Goal: Task Accomplishment & Management: Manage account settings

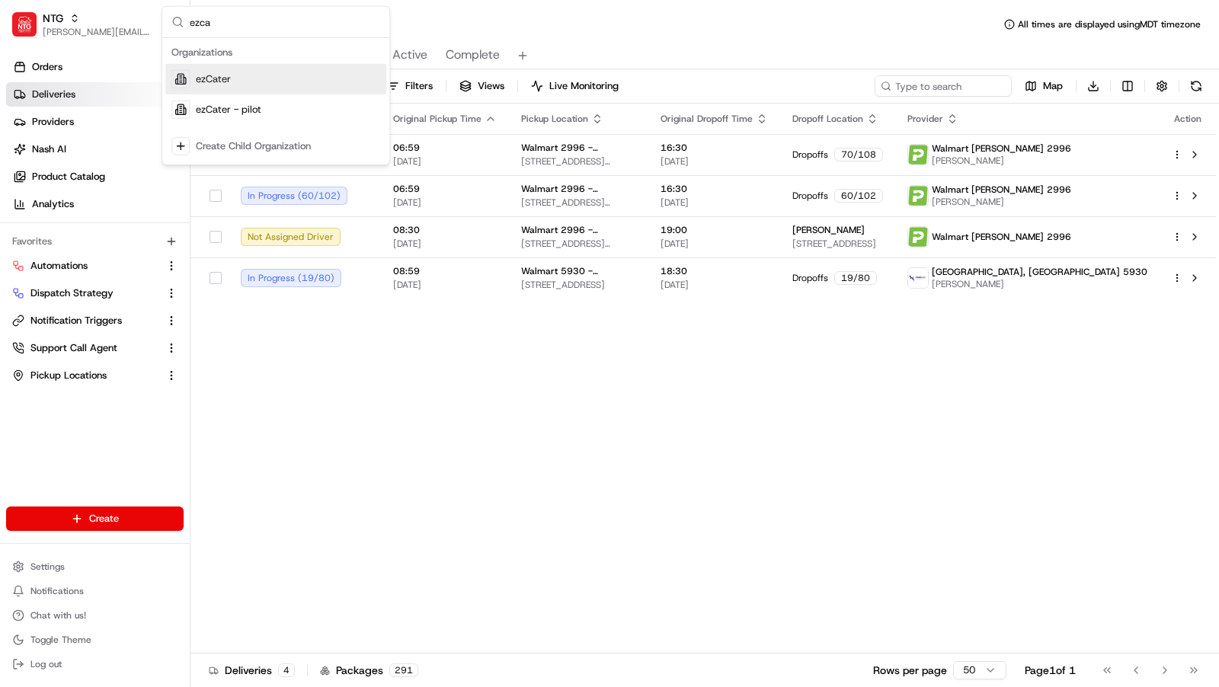
type input "ezca"
click at [332, 84] on div "ezCater" at bounding box center [275, 79] width 221 height 30
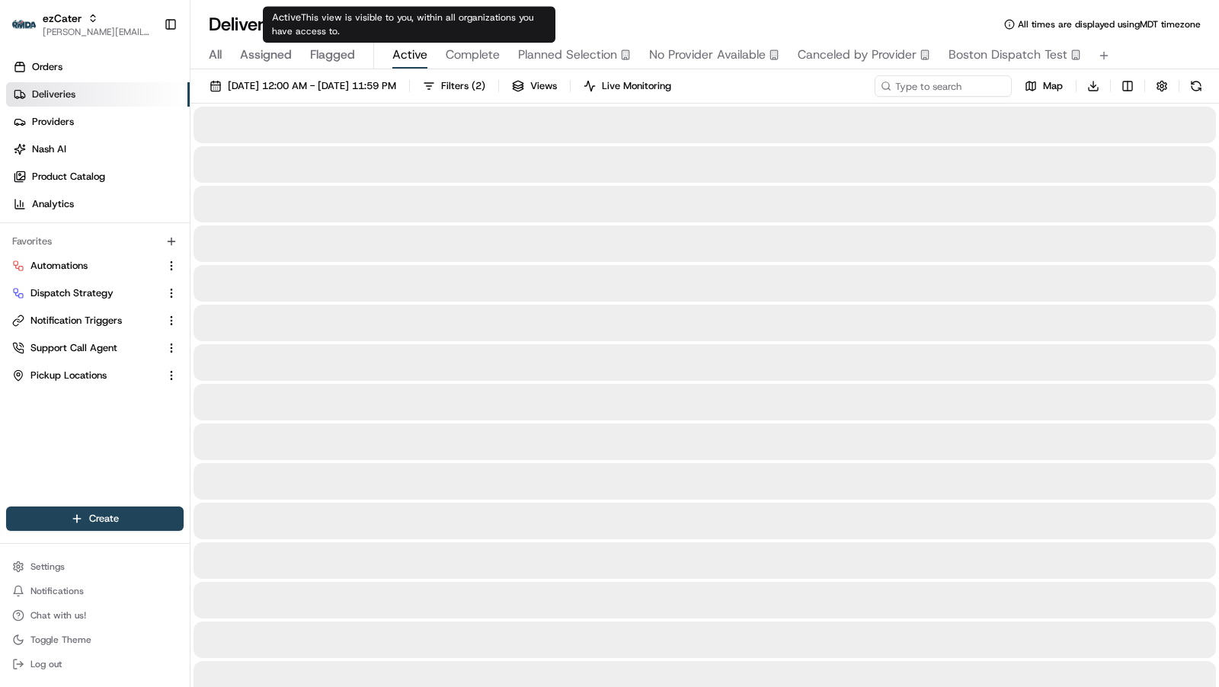
click at [413, 53] on span "Active" at bounding box center [409, 55] width 35 height 18
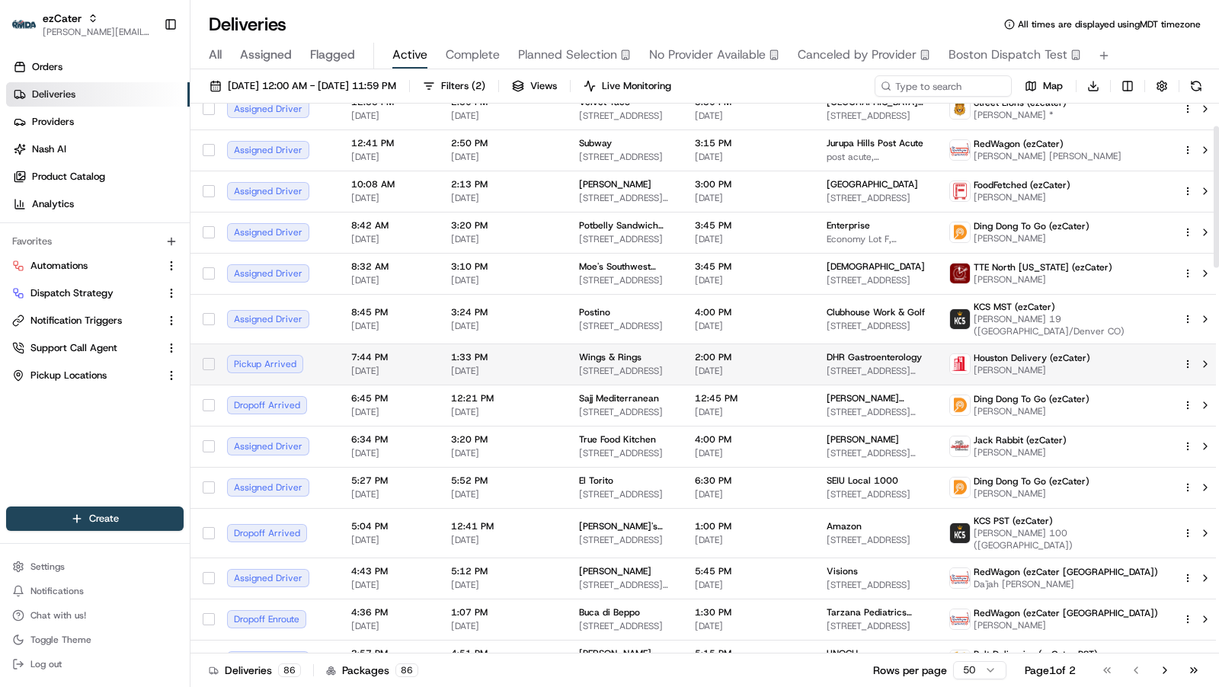
scroll to position [95, 0]
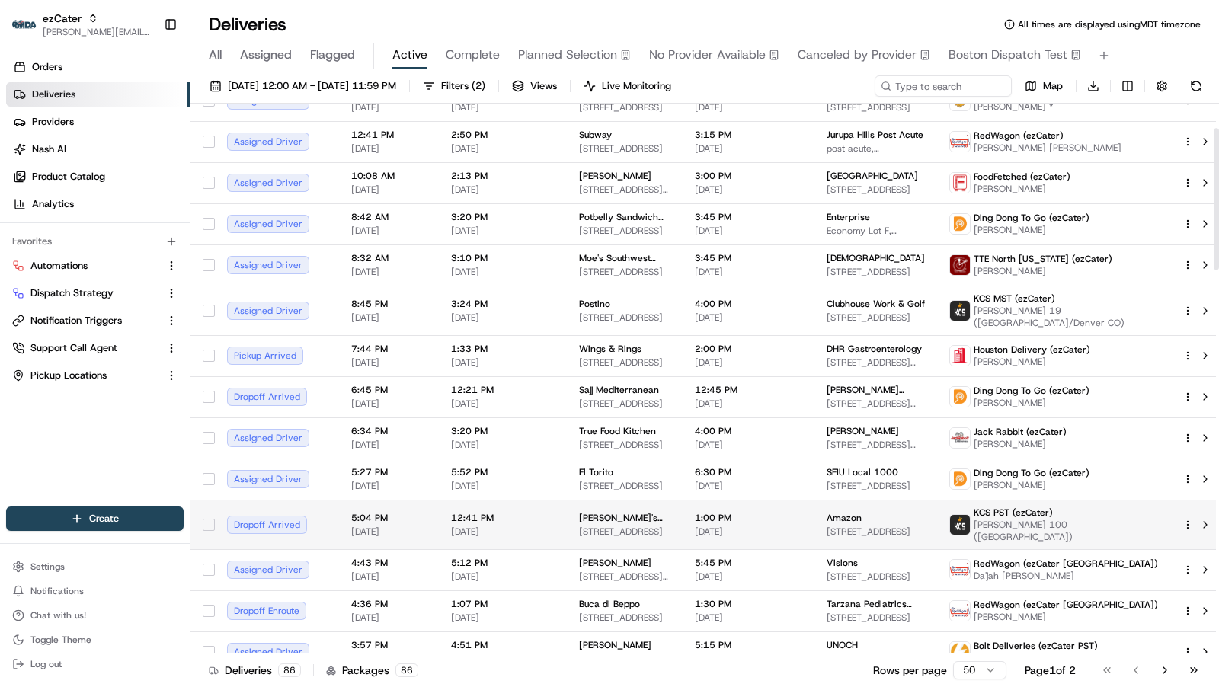
click at [436, 504] on td "5:04 PM 08/18/2025" at bounding box center [389, 525] width 100 height 50
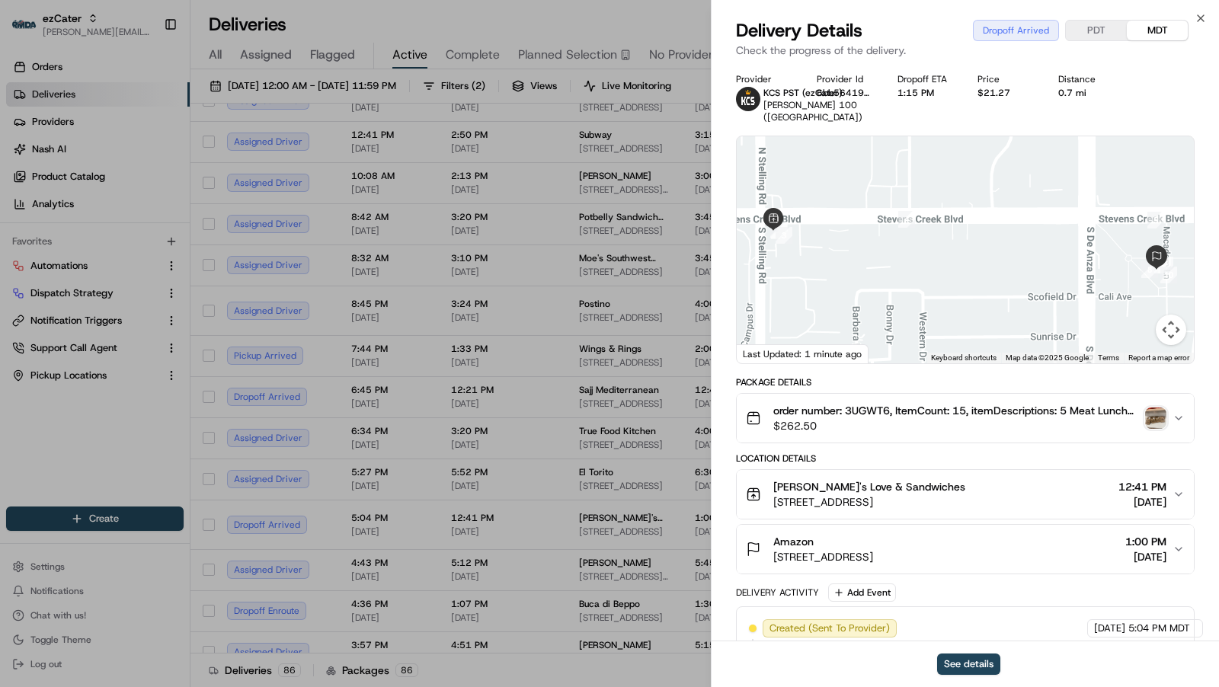
scroll to position [314, 0]
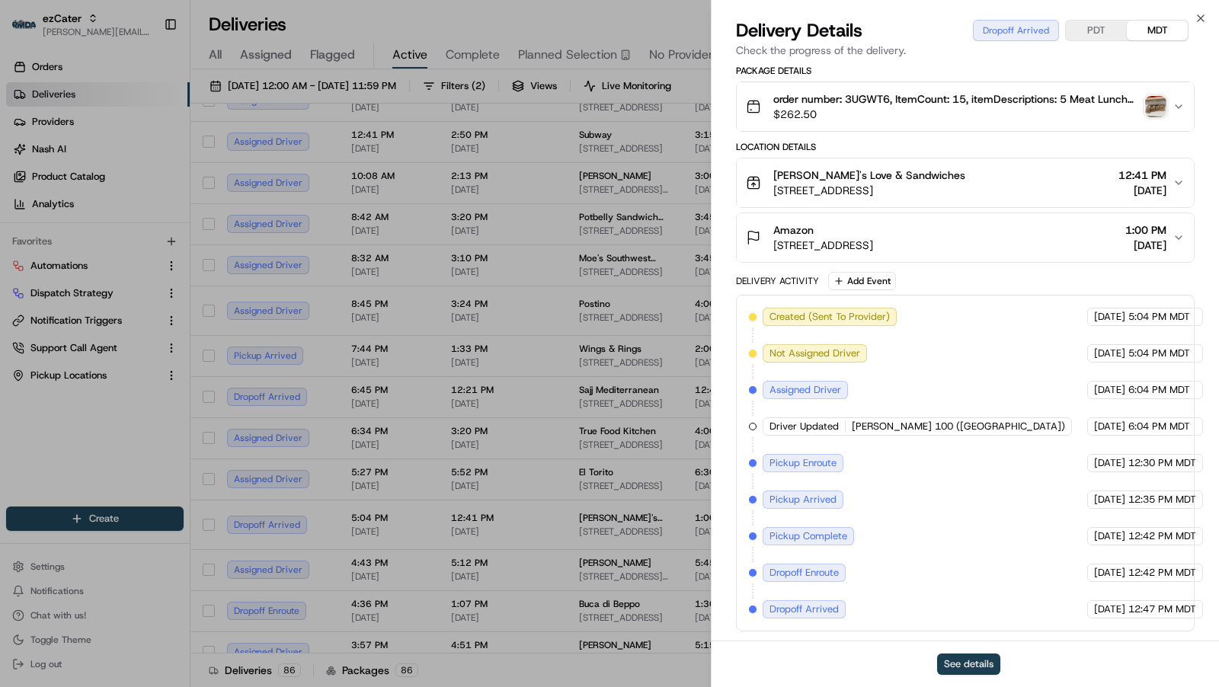
click at [953, 667] on button "See details" at bounding box center [968, 664] width 63 height 21
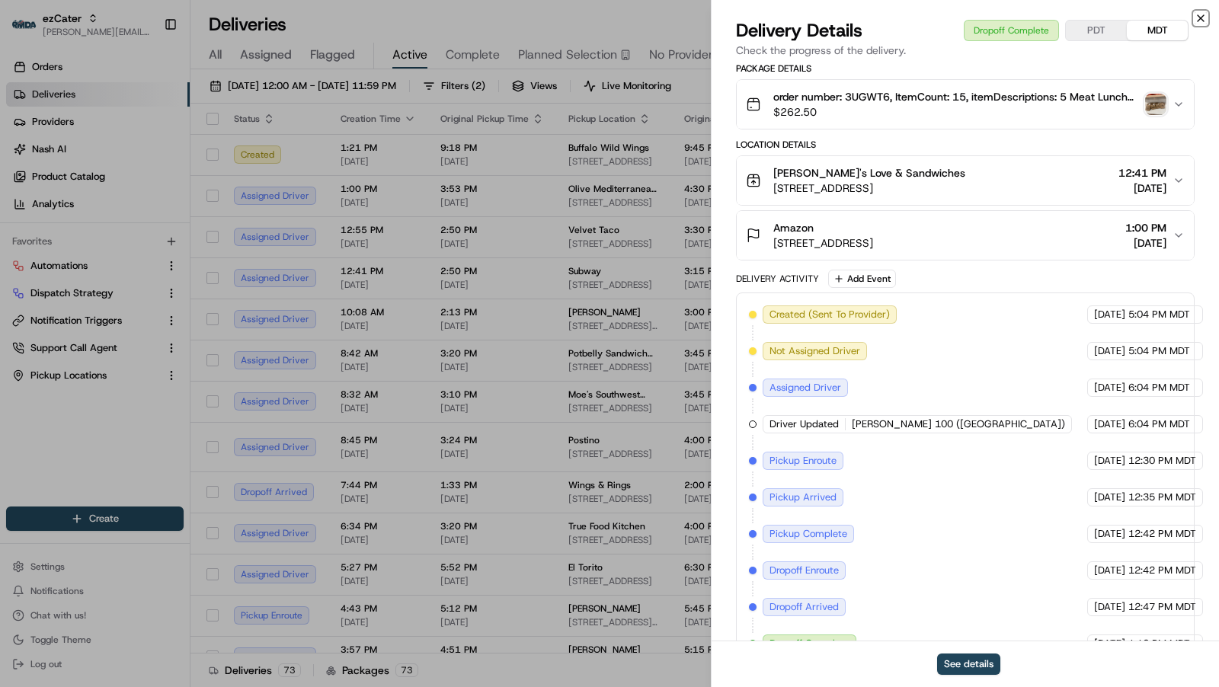
click at [1198, 14] on icon "button" at bounding box center [1201, 18] width 12 height 12
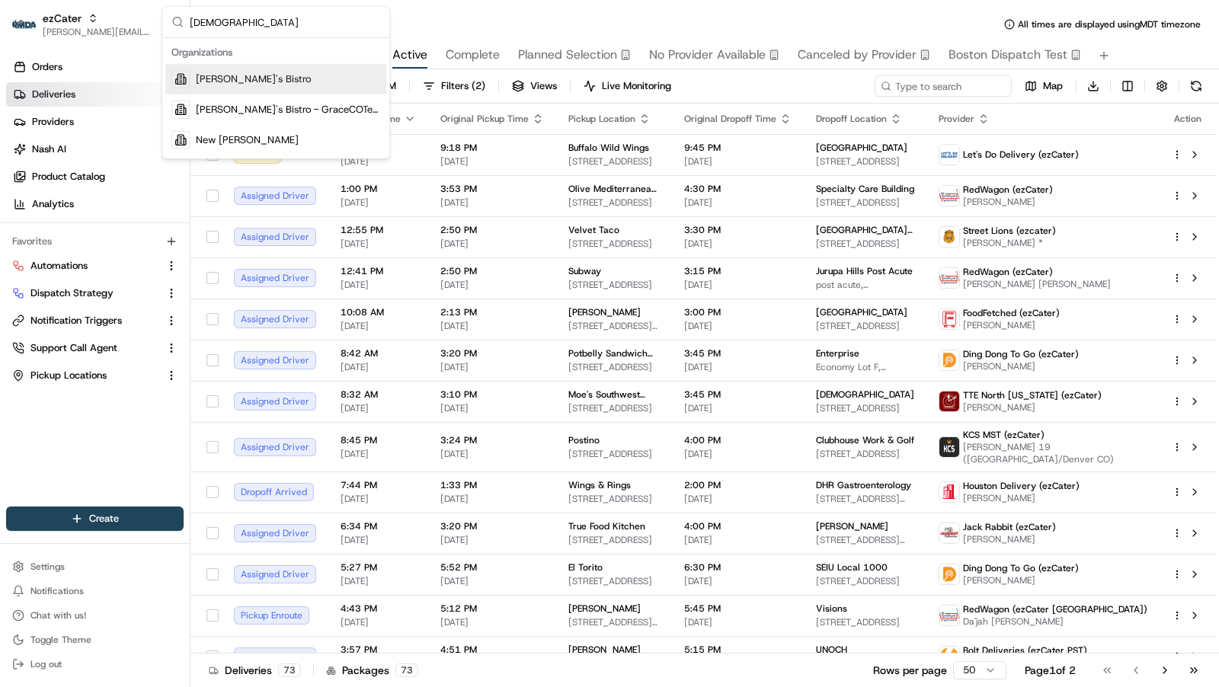
type input "kisha"
click at [264, 75] on div "[PERSON_NAME]'s Bistro" at bounding box center [275, 79] width 221 height 30
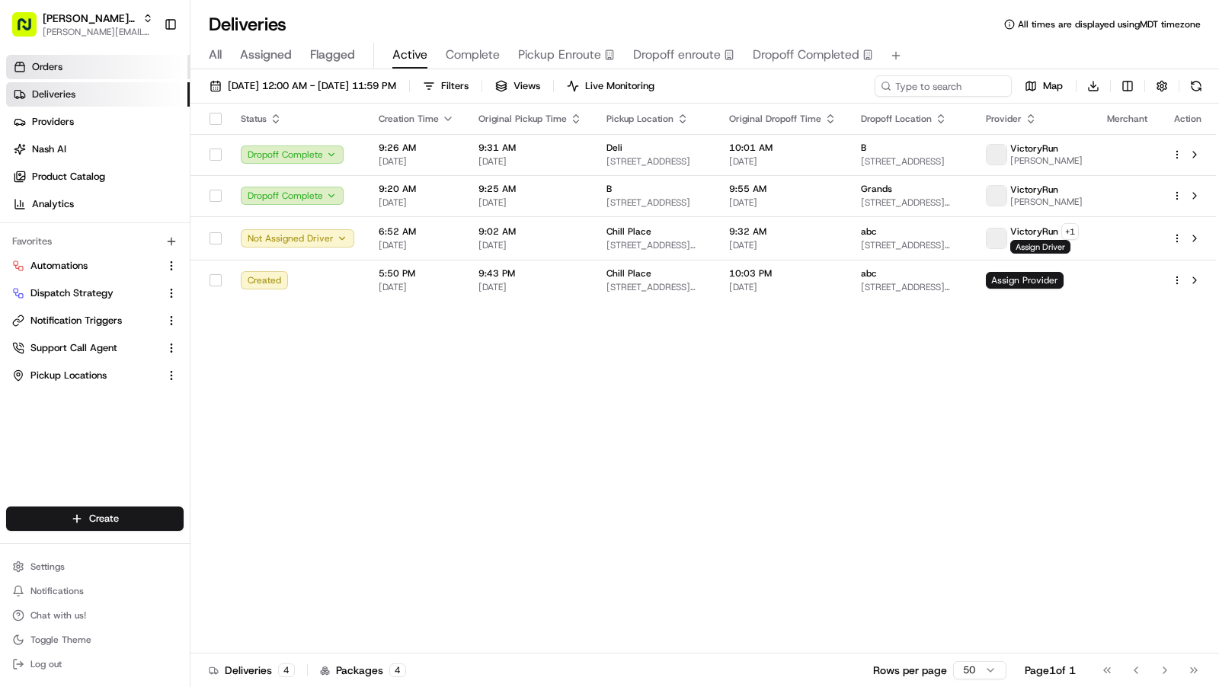
click at [61, 66] on span "Orders" at bounding box center [47, 67] width 30 height 14
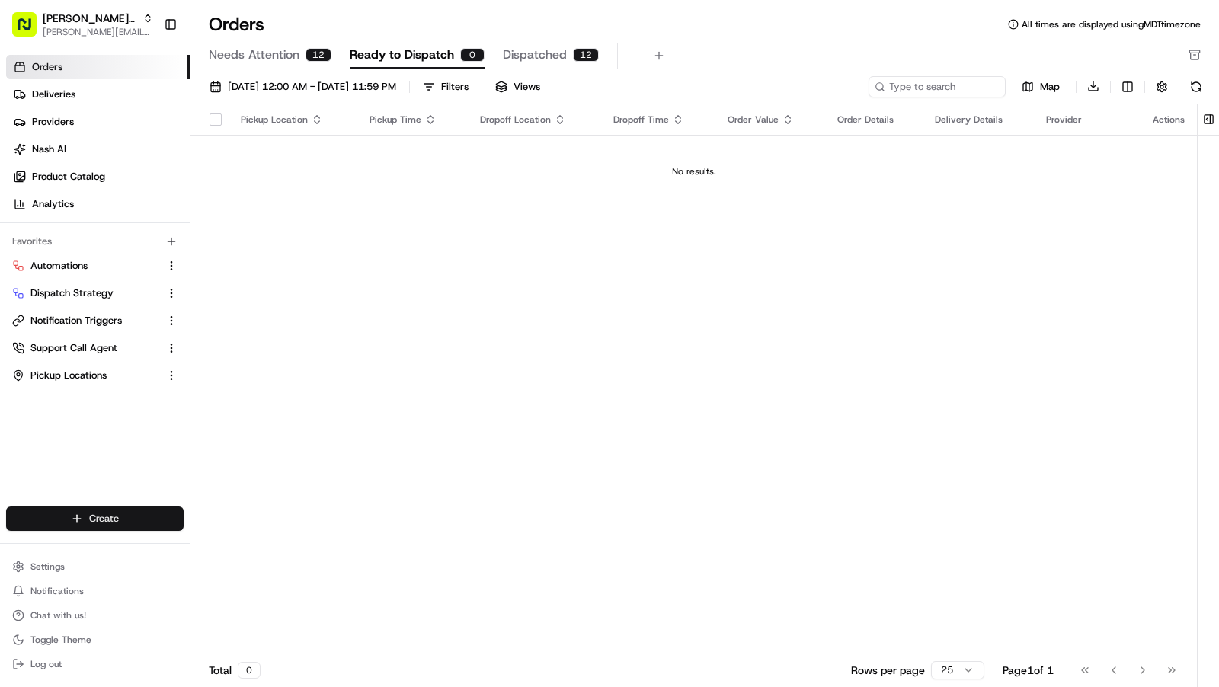
click at [131, 517] on html "Kisha's Bistro charles@usenash.com Toggle Sidebar Orders Deliveries Providers N…" at bounding box center [609, 343] width 1219 height 687
click at [264, 572] on link "Order" at bounding box center [276, 575] width 170 height 27
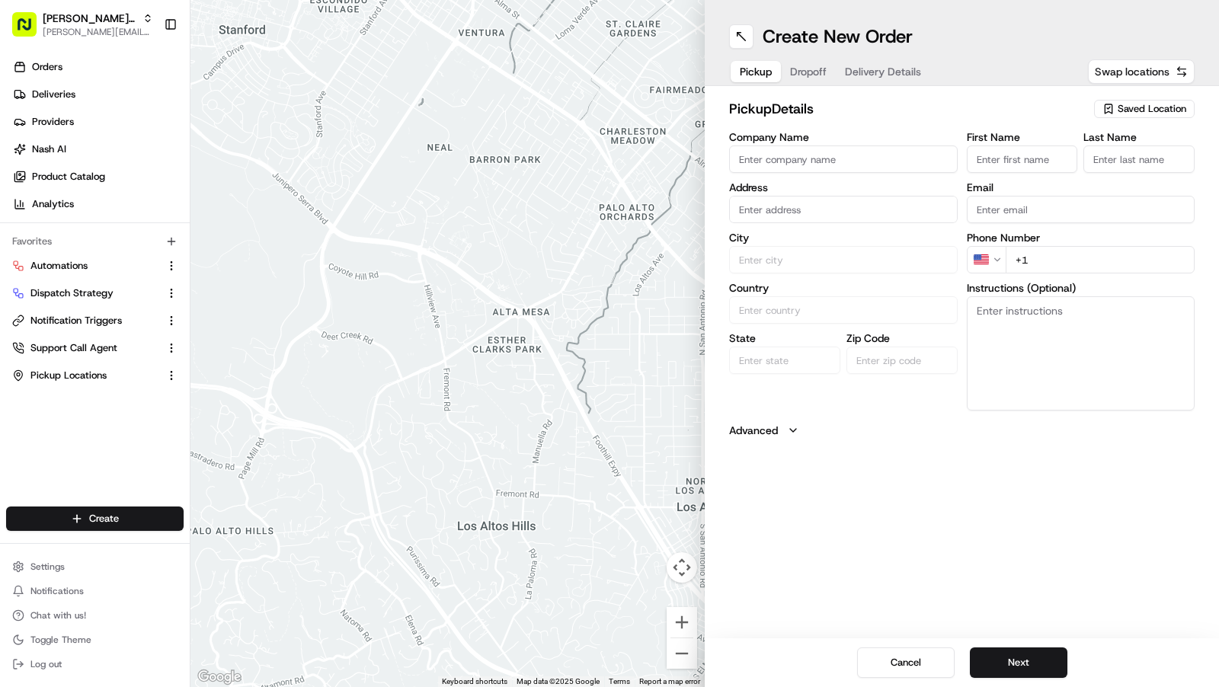
click at [1140, 72] on span "Swap locations" at bounding box center [1132, 71] width 75 height 15
click at [1147, 73] on span "Swap locations" at bounding box center [1132, 71] width 75 height 15
click at [1138, 104] on span "Saved Location" at bounding box center [1152, 109] width 69 height 14
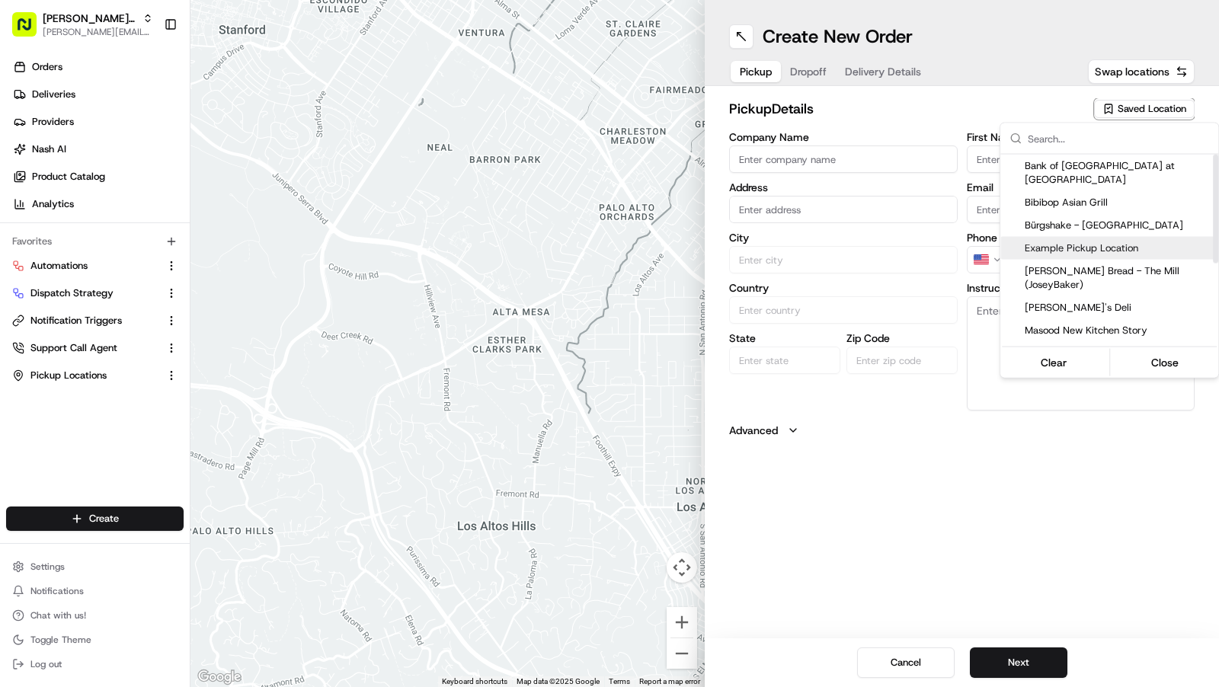
click at [1076, 242] on span "Example Pickup Location" at bounding box center [1118, 249] width 187 height 14
type input "Example Pickup Location"
type input "2200 Market St, San Francisco, CA 94114, USA"
type input "San Francisco"
type input "US"
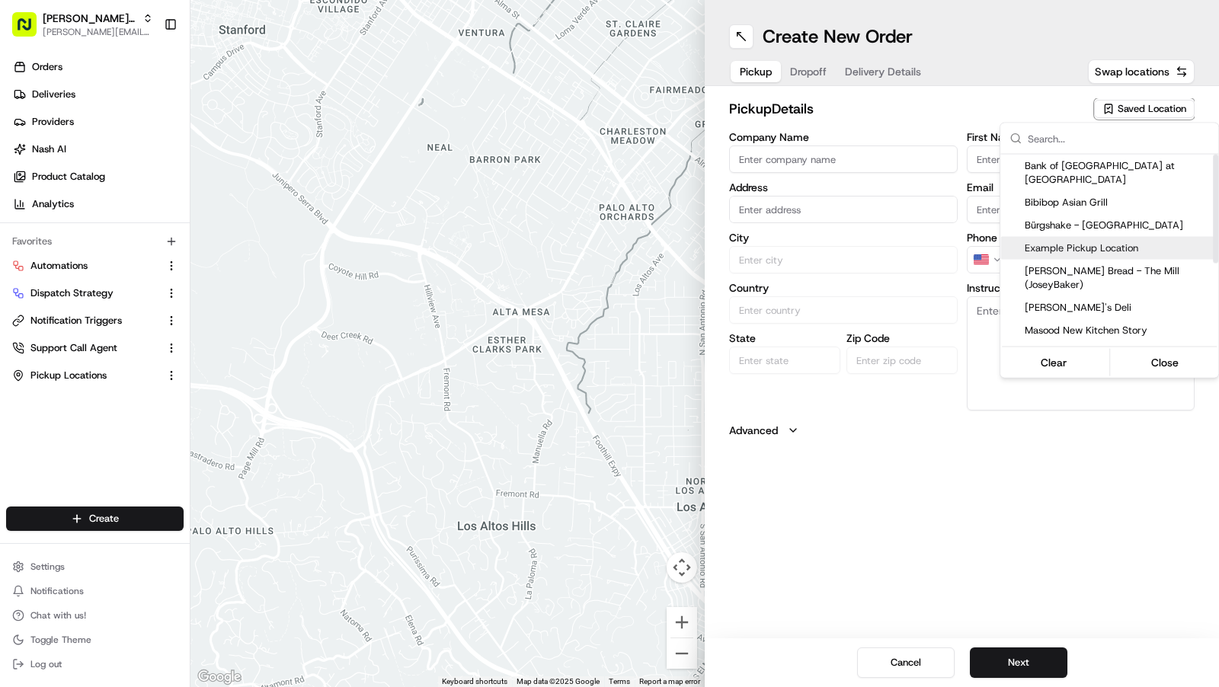
type input "CA"
type input "94114"
type input "Test"
type input "Pickup"
type input "+1 404 900 4524"
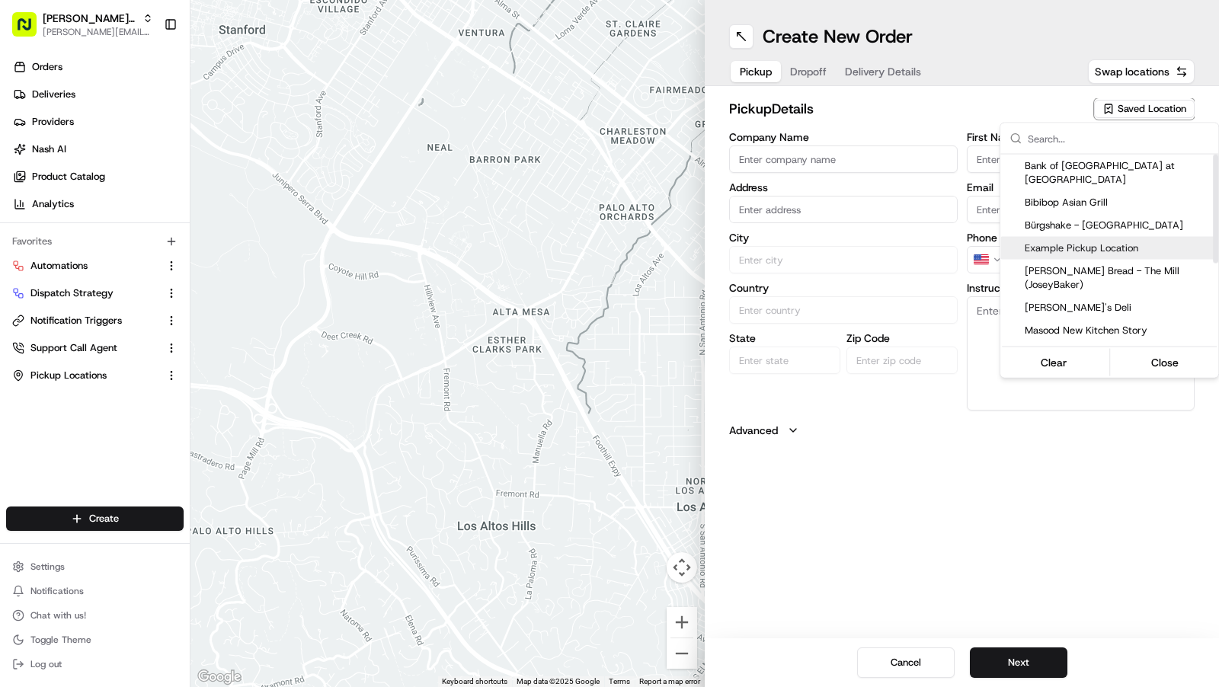
type textarea "jhcjsqioiqip"
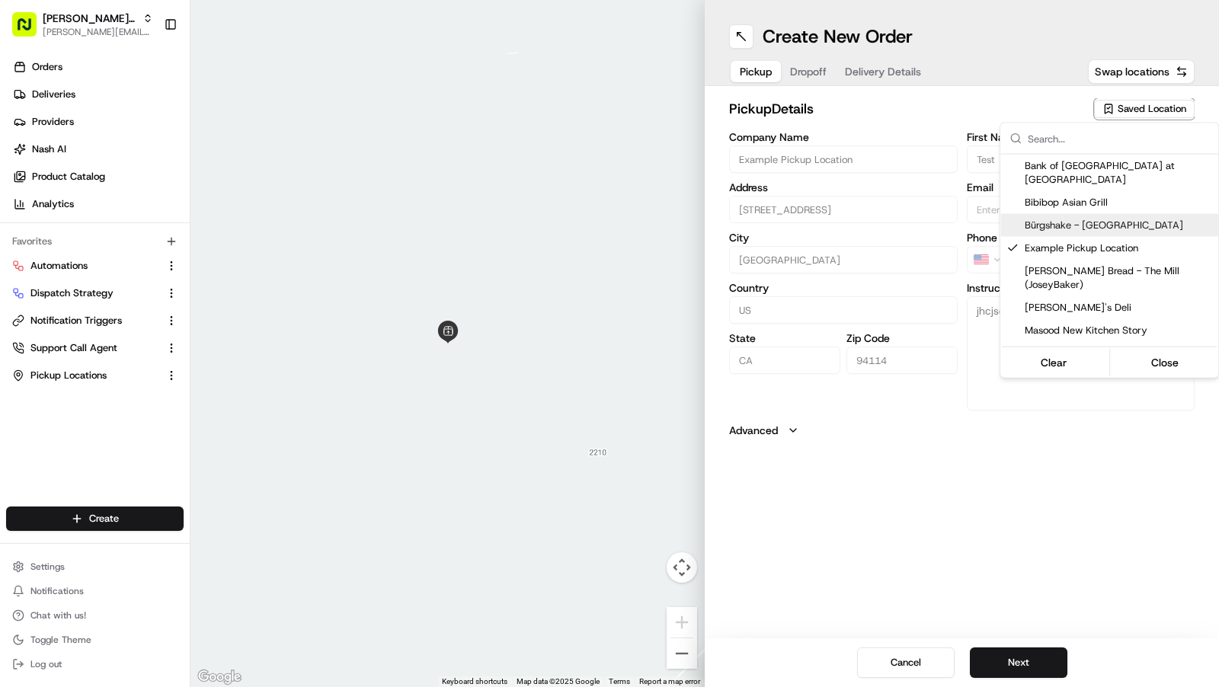
click at [814, 73] on html "Kisha's Bistro charles@usenash.com Toggle Sidebar Orders Deliveries Providers N…" at bounding box center [609, 343] width 1219 height 687
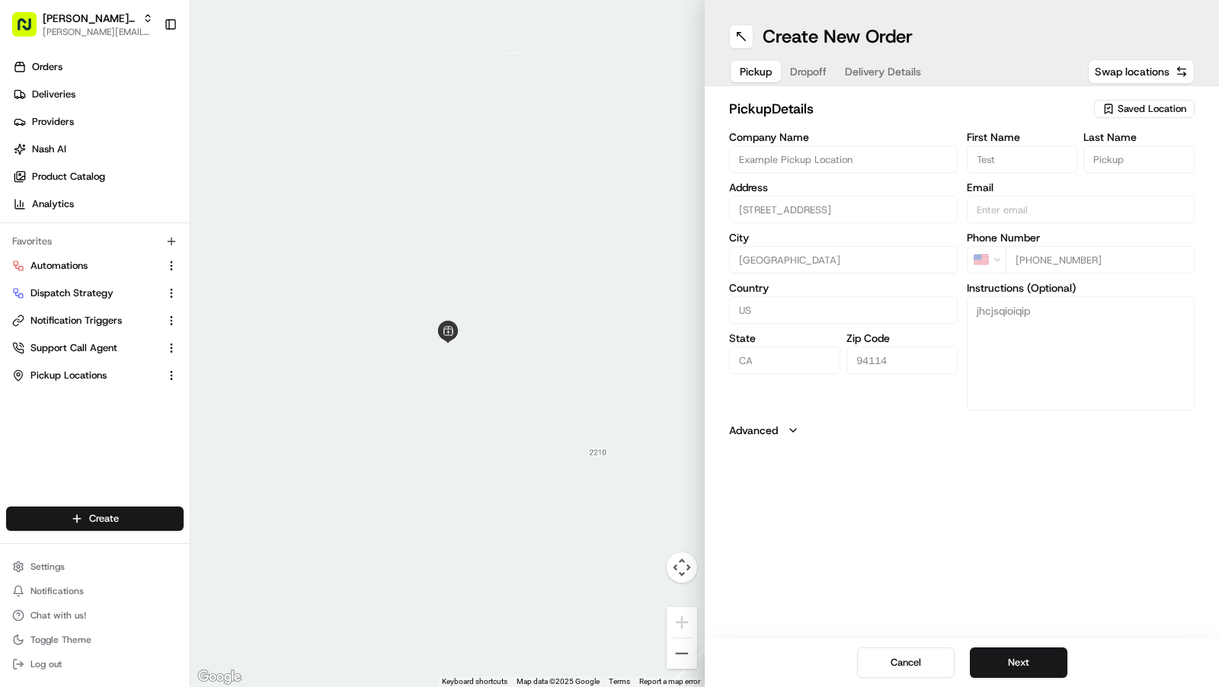
click at [814, 73] on span "Dropoff" at bounding box center [808, 71] width 37 height 15
click at [1141, 101] on div "Saved Location" at bounding box center [1144, 109] width 101 height 18
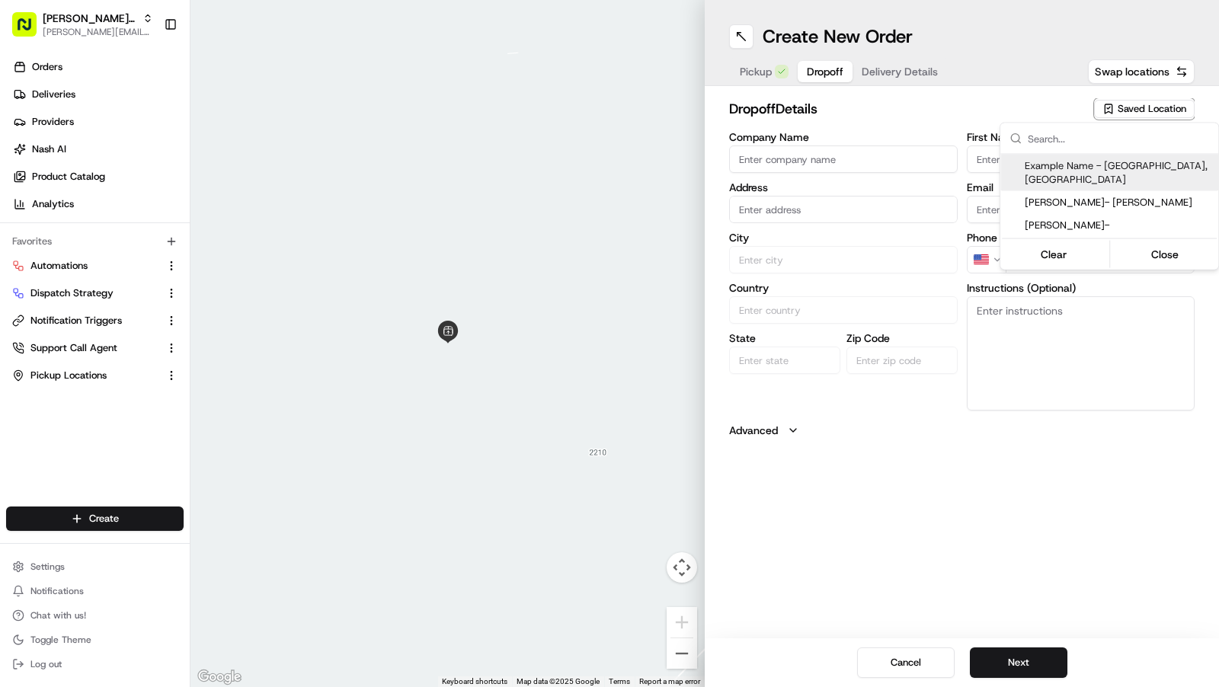
click at [1096, 165] on span "Example Name - San Francisco, CA" at bounding box center [1118, 172] width 187 height 27
type input "Example Name - San Francisco, CA"
type input "2261 Market St, San Francisco, CA 94114, USA"
type input "SF"
type input "US"
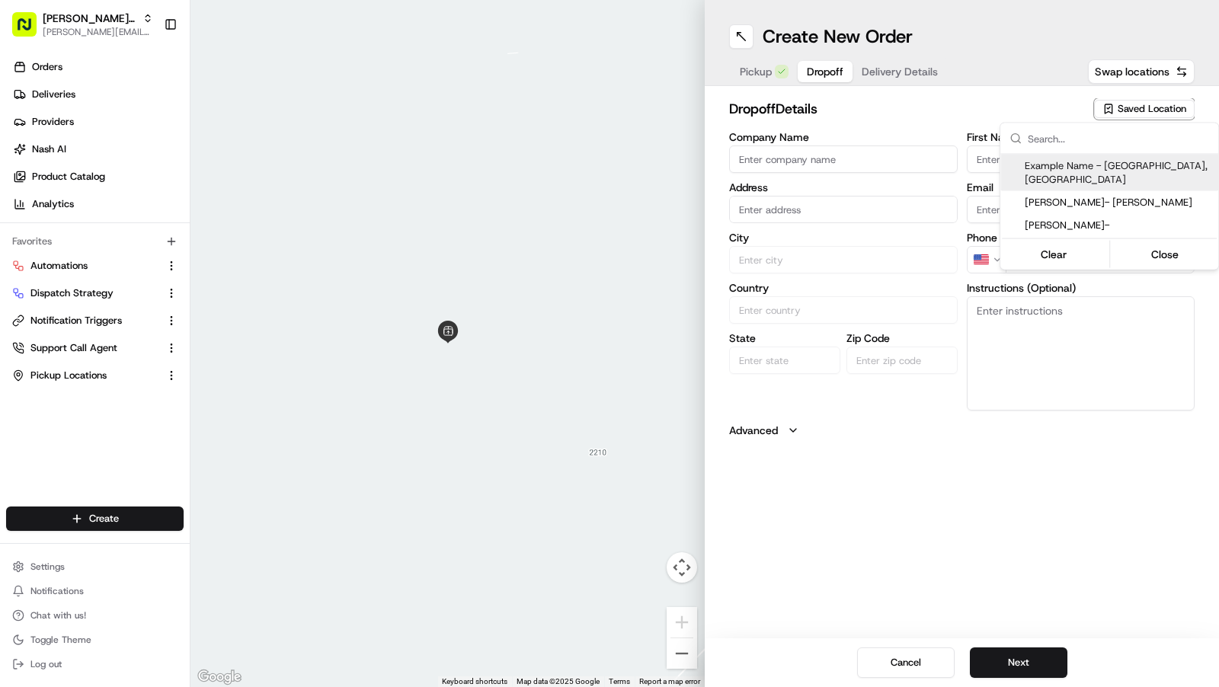
type input "CA"
type input "94114"
type input "+1 855 607 1995"
type textarea "Hand to customer directly."
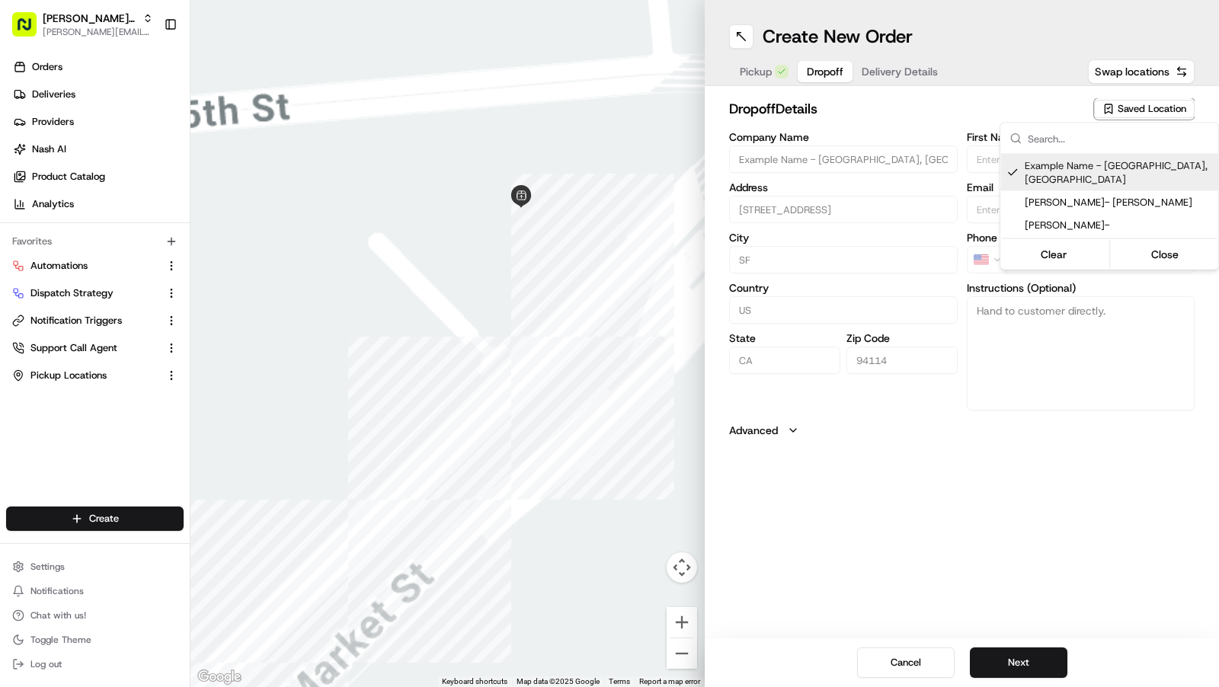
click at [896, 71] on html "Kisha's Bistro charles@usenash.com Toggle Sidebar Orders Deliveries Providers N…" at bounding box center [609, 343] width 1219 height 687
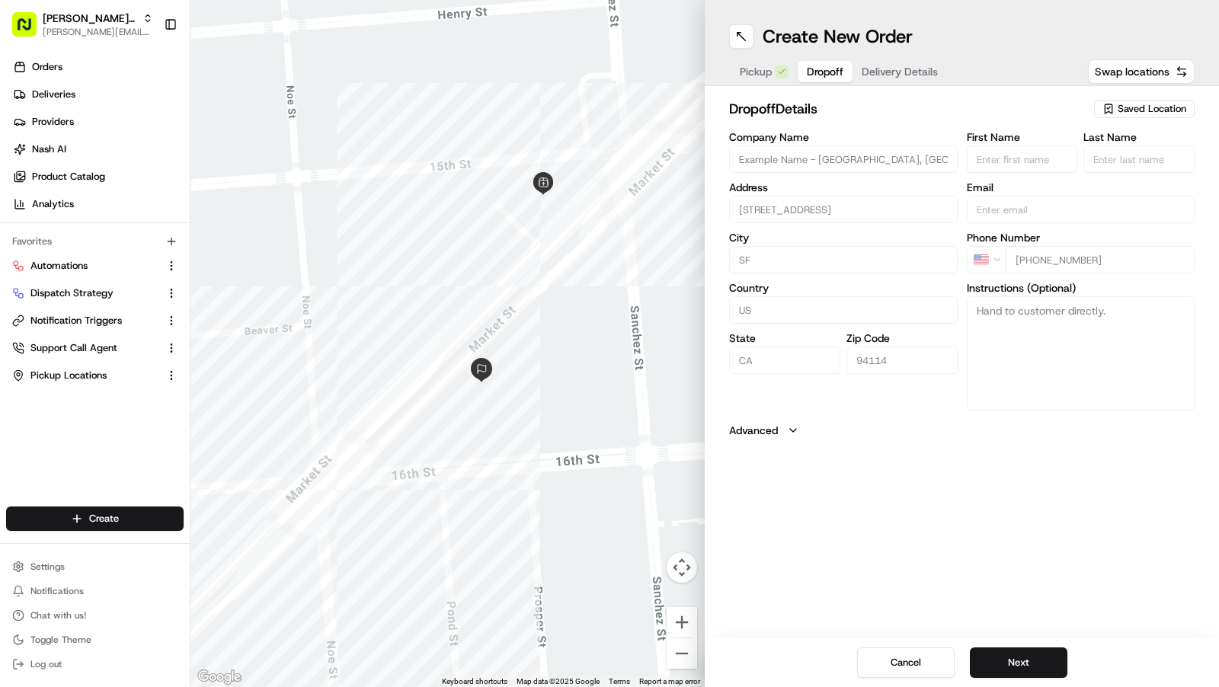
click at [896, 71] on span "Delivery Details" at bounding box center [900, 71] width 76 height 15
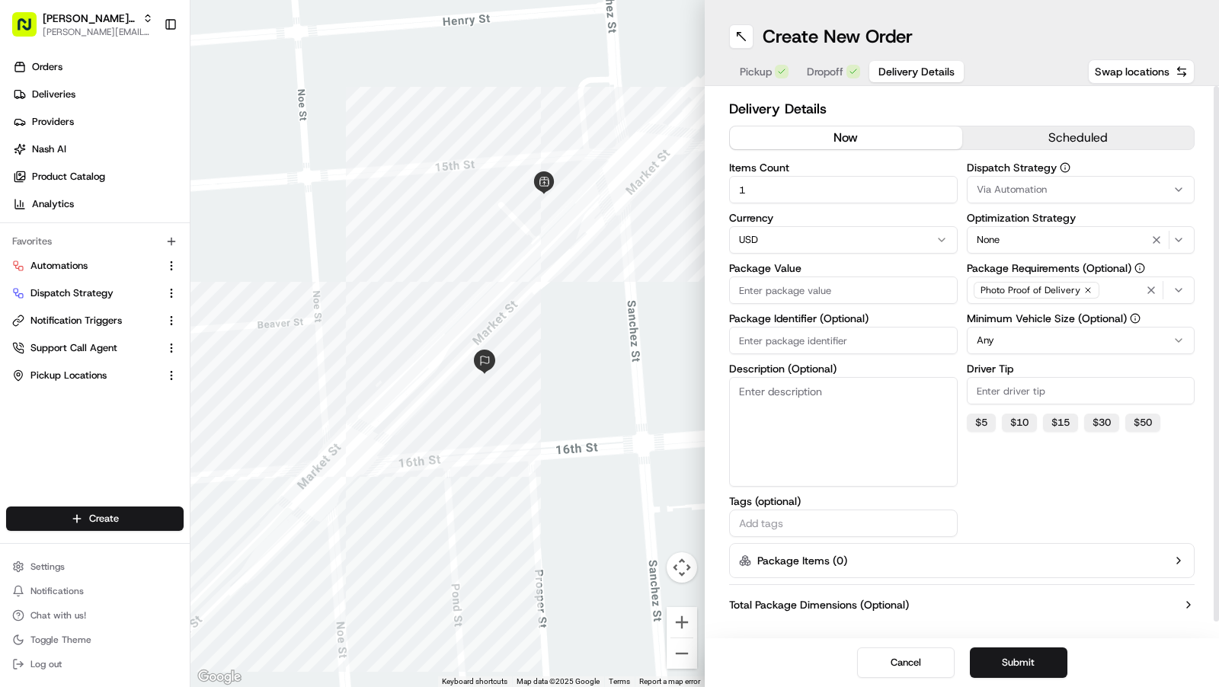
click at [1077, 179] on button "Via Automation" at bounding box center [1081, 189] width 229 height 27
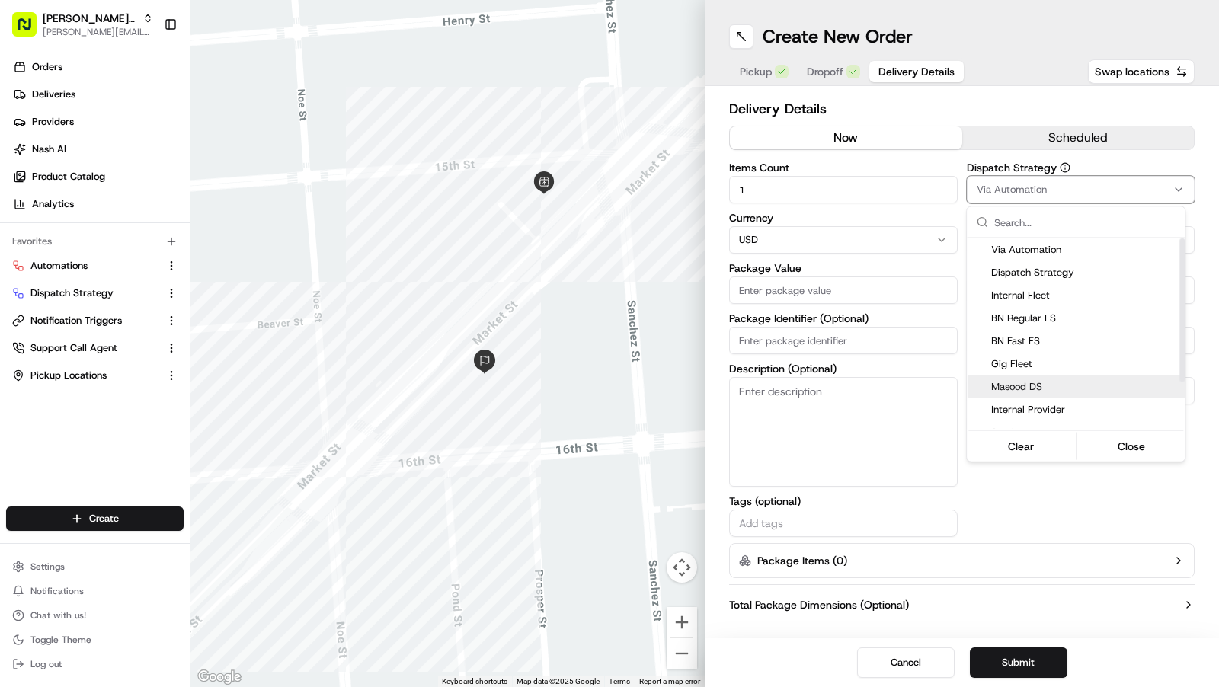
click at [1028, 391] on span "Masood DS" at bounding box center [1084, 387] width 187 height 14
click at [806, 342] on html "Kisha's Bistro charles@usenash.com Toggle Sidebar Orders Deliveries Providers N…" at bounding box center [609, 343] width 1219 height 687
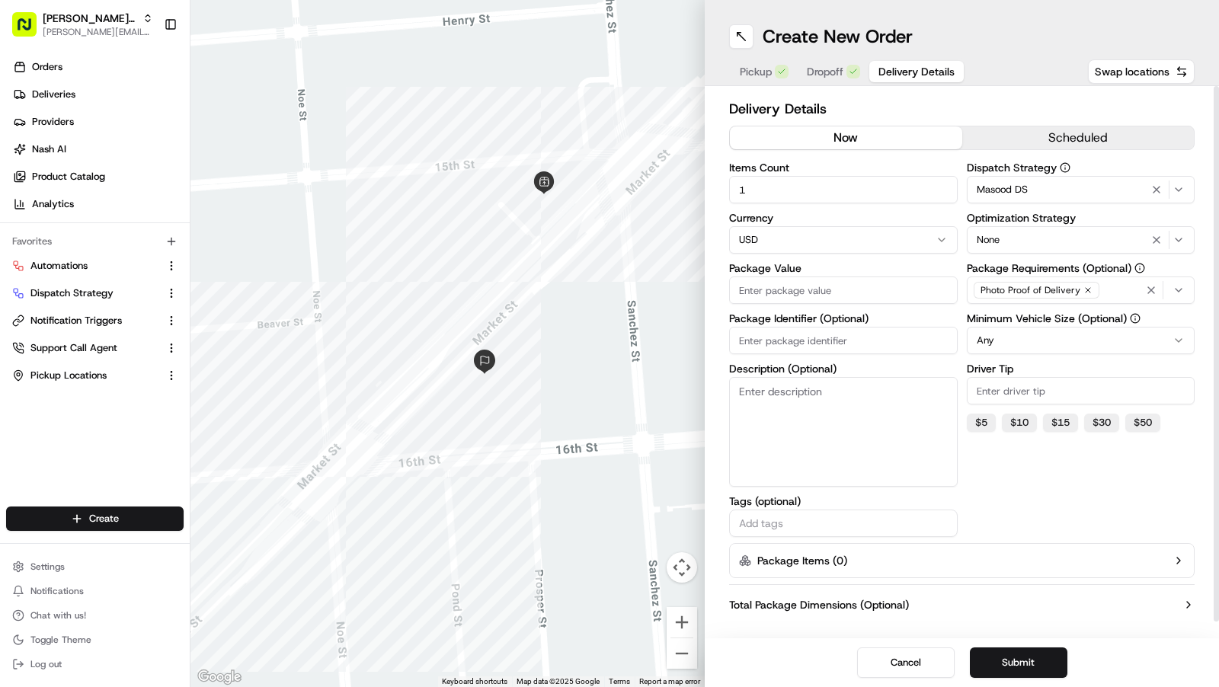
click at [839, 343] on input "Package Identifier (Optional)" at bounding box center [843, 340] width 229 height 27
type input "1"
click at [1003, 662] on button "Submit" at bounding box center [1019, 663] width 98 height 30
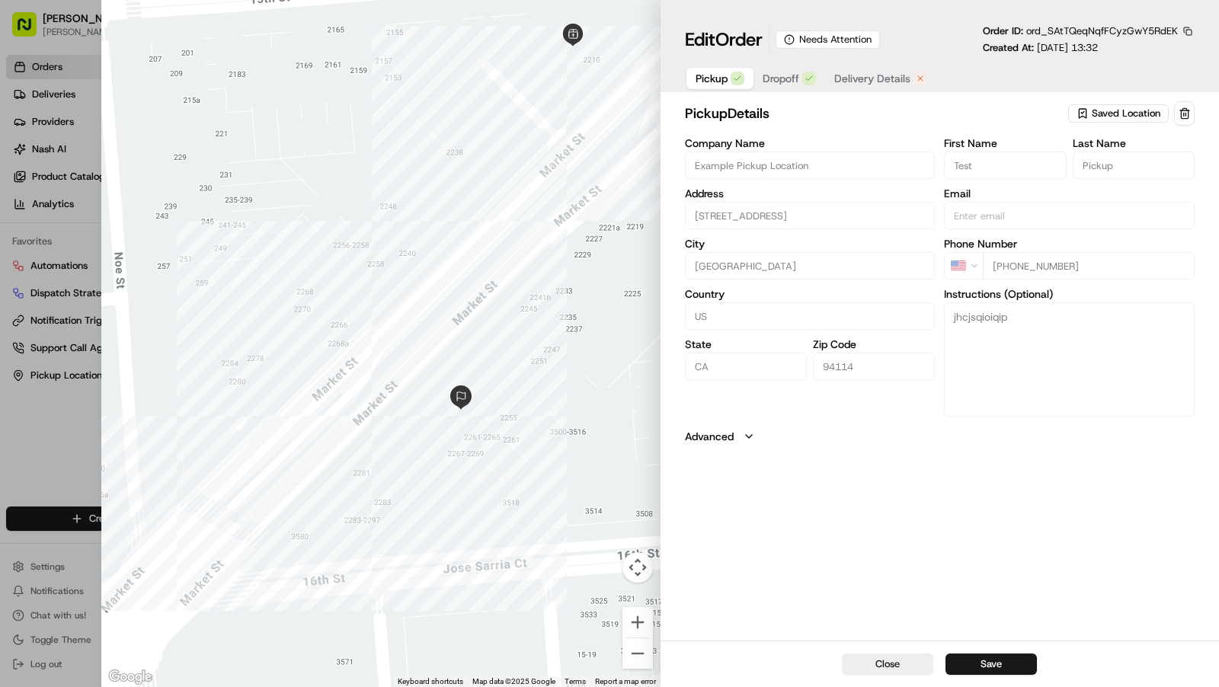
click at [869, 77] on span "Delivery Details" at bounding box center [872, 78] width 76 height 15
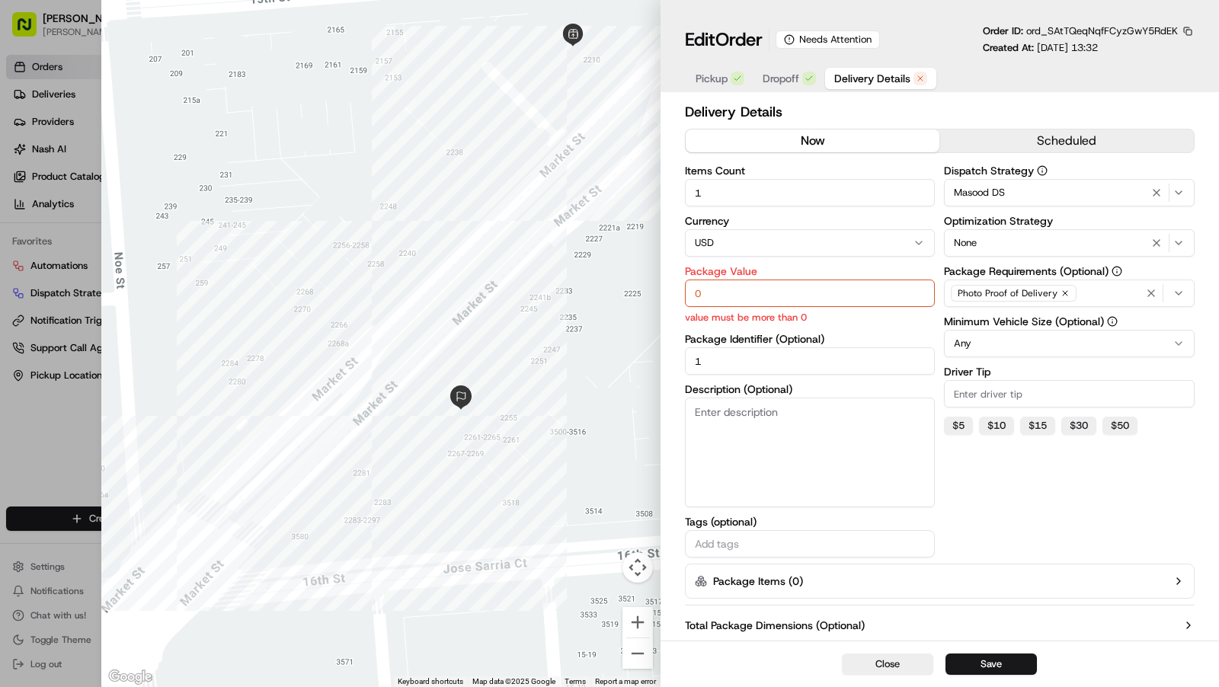
click at [779, 285] on input "0" at bounding box center [810, 293] width 251 height 27
type input "0"
click at [712, 371] on input "1" at bounding box center [810, 360] width 251 height 27
click at [721, 293] on input "0" at bounding box center [810, 293] width 251 height 27
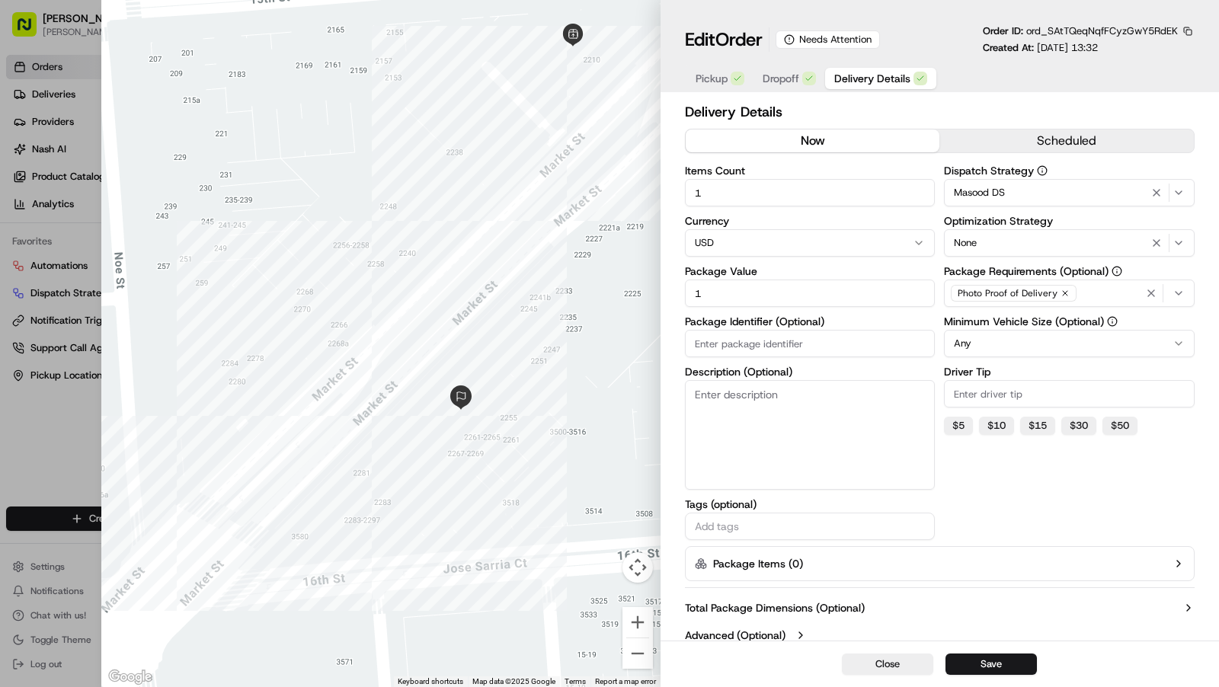
click at [1038, 525] on div "Dispatch Strategy Masood DS Optimization Strategy None Package Requirements (Op…" at bounding box center [1069, 352] width 251 height 375
click at [984, 664] on button "Save" at bounding box center [991, 664] width 91 height 21
type input "0"
type input "1"
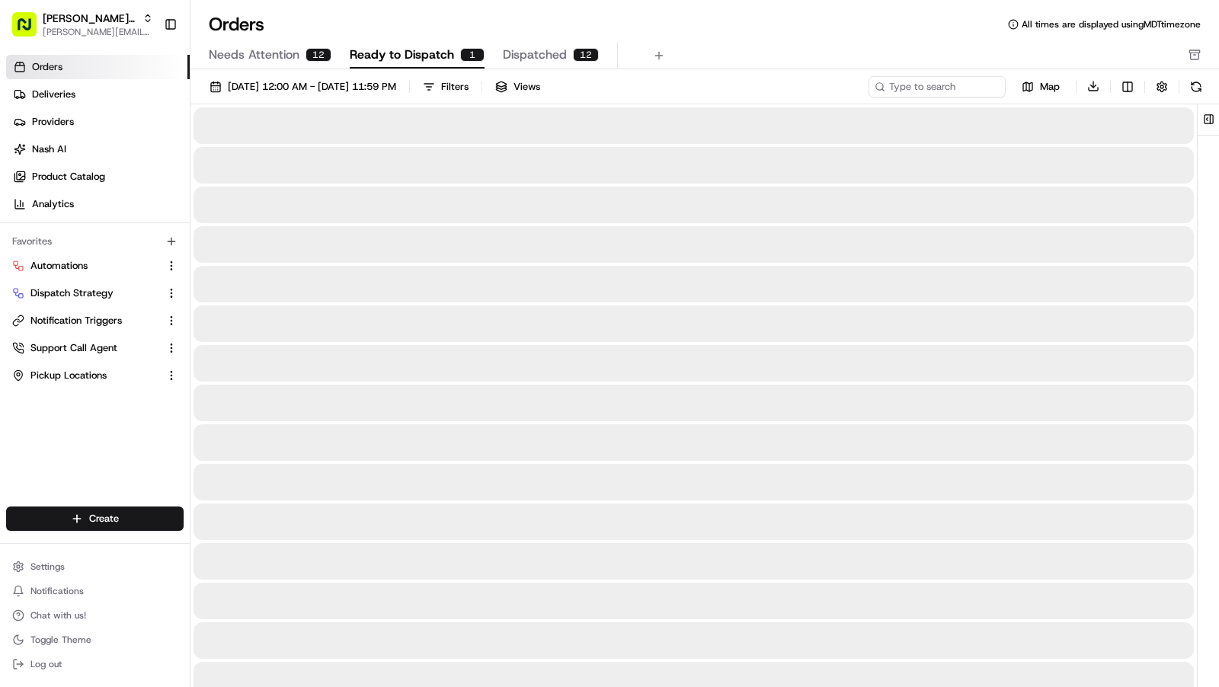
click at [428, 51] on span "Ready to Dispatch" at bounding box center [402, 55] width 104 height 18
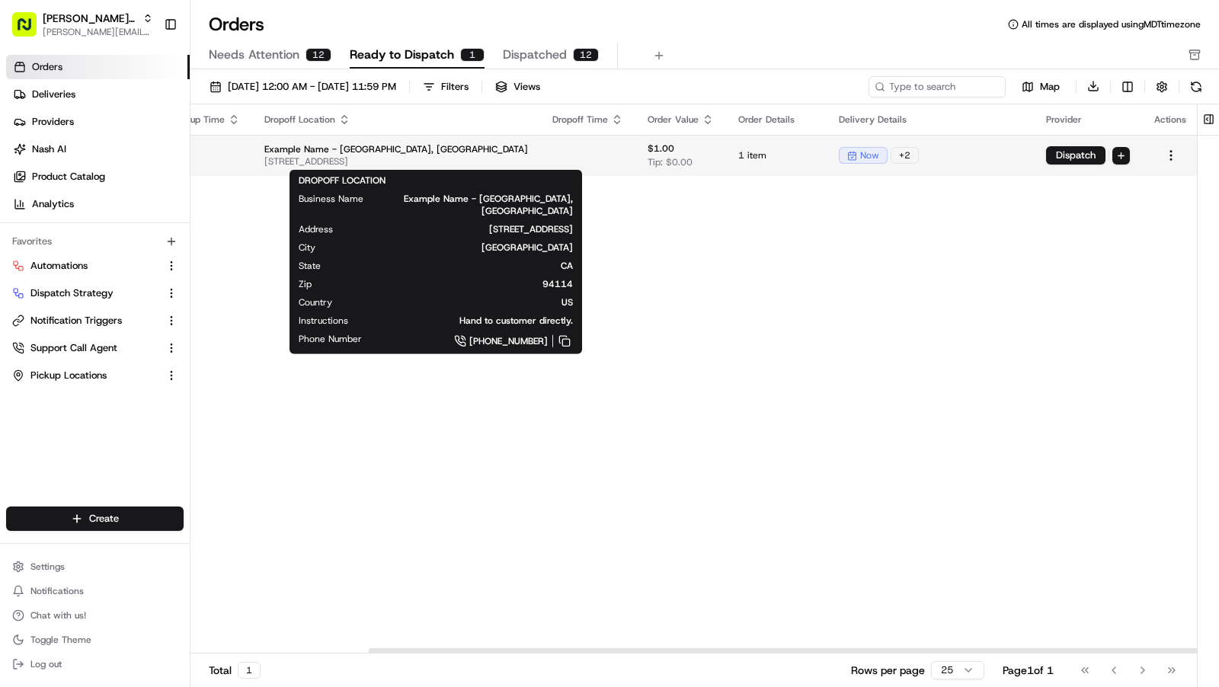
scroll to position [0, 216]
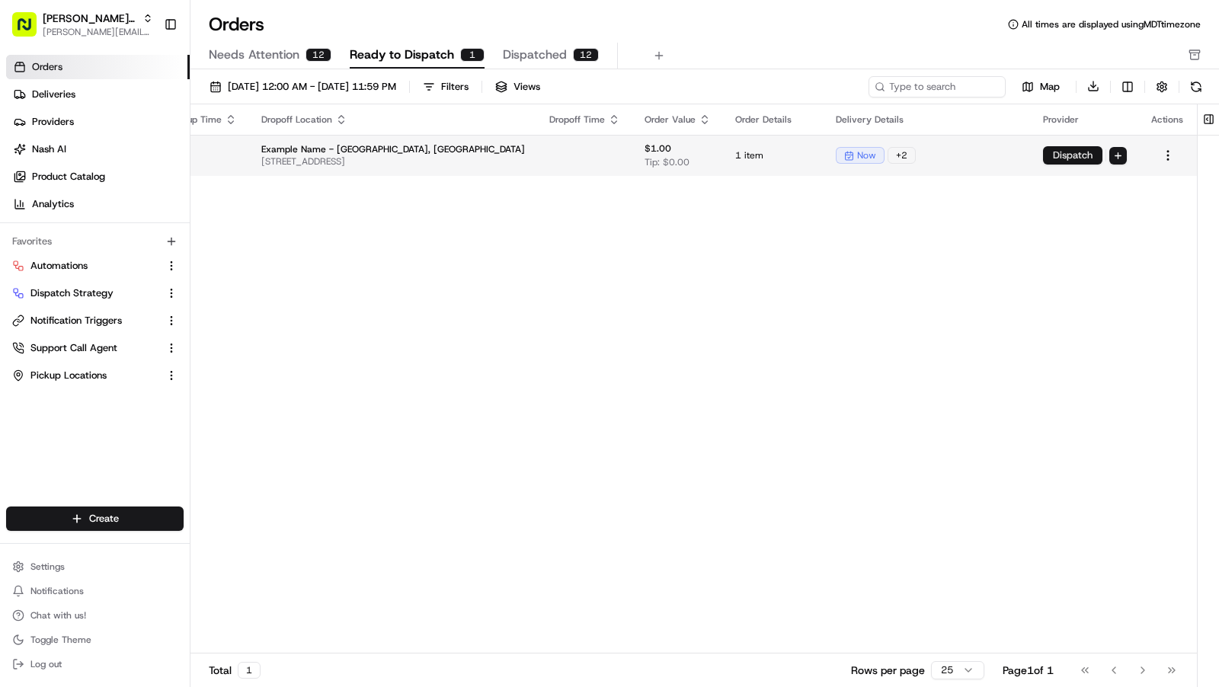
click at [1059, 154] on button "Dispatch" at bounding box center [1072, 155] width 59 height 18
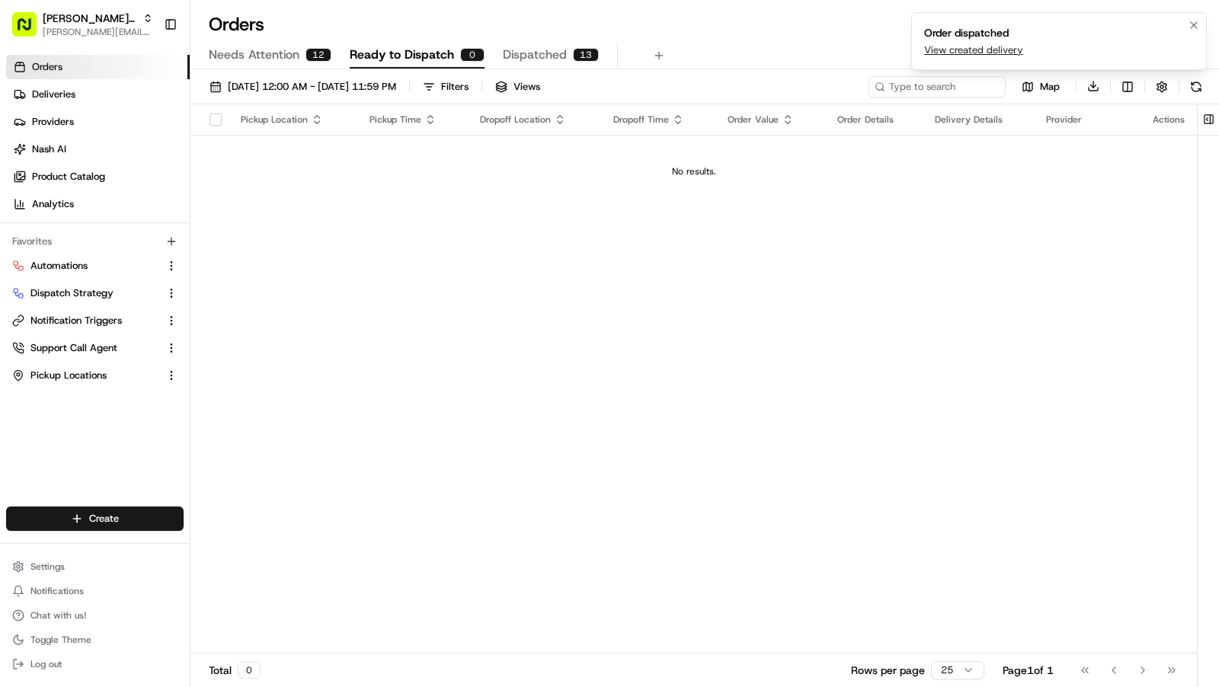
click at [965, 48] on link "View created delivery" at bounding box center [973, 50] width 99 height 14
click at [109, 527] on html "Kisha's Bistro charles@usenash.com Toggle Sidebar Orders Deliveries Providers N…" at bounding box center [609, 343] width 1219 height 687
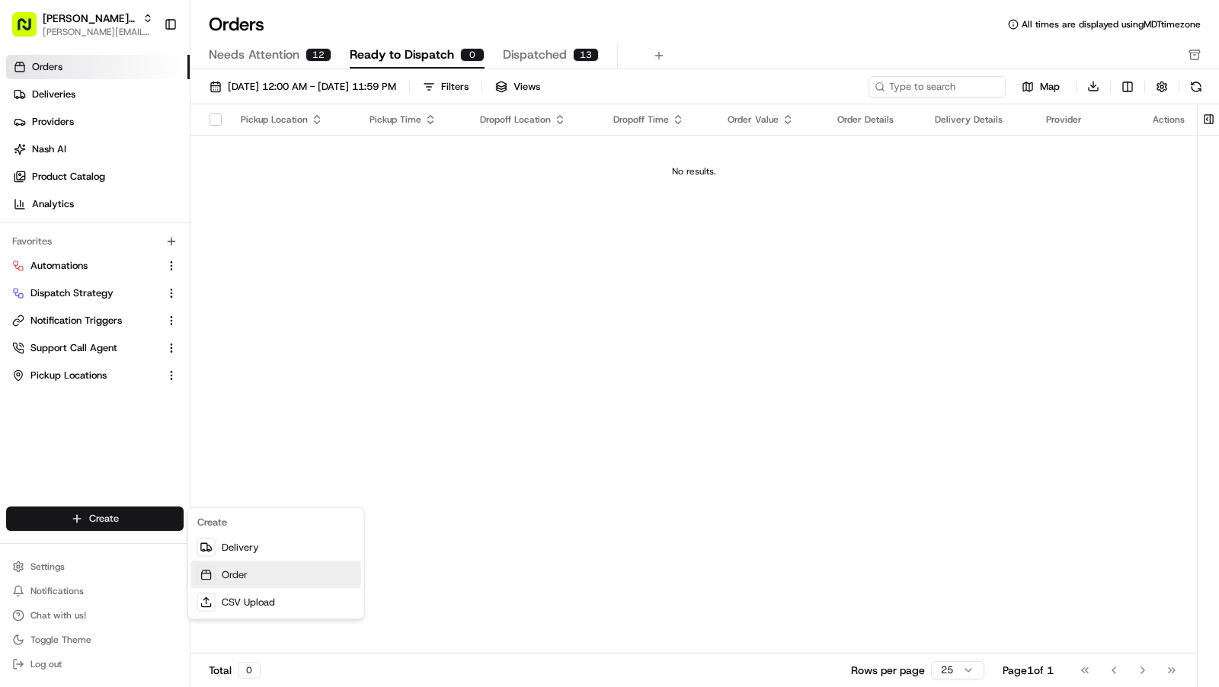
click at [277, 569] on link "Order" at bounding box center [276, 575] width 170 height 27
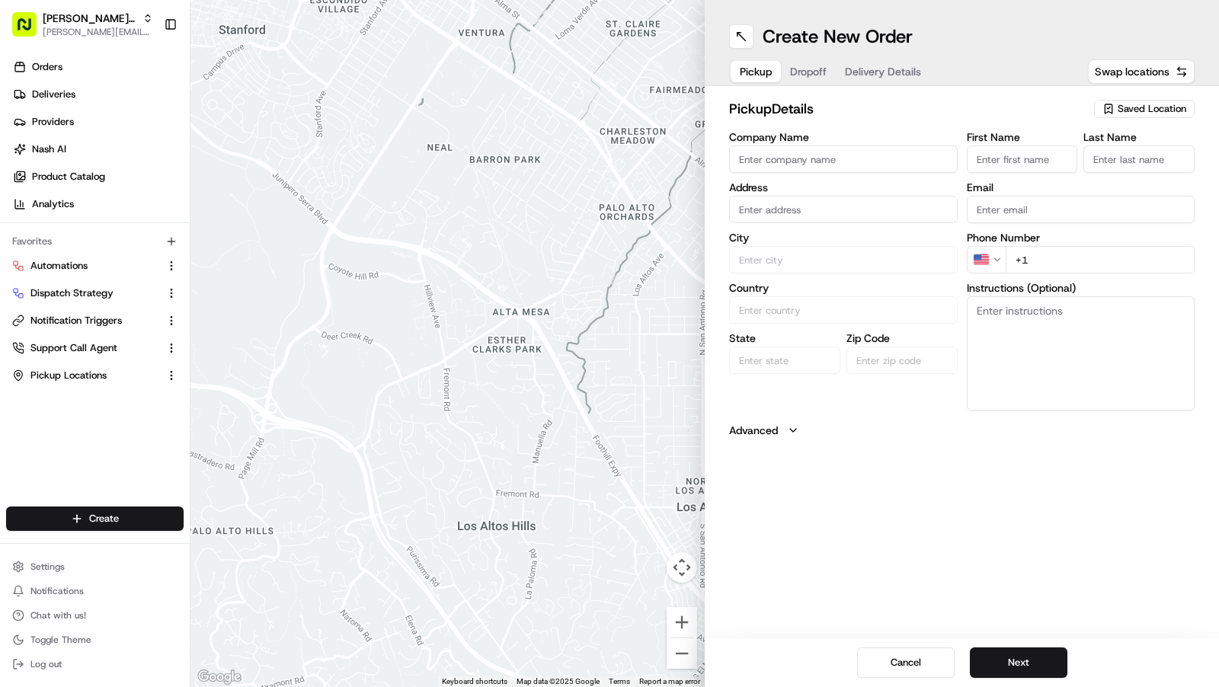
click at [1146, 106] on span "Saved Location" at bounding box center [1152, 109] width 69 height 14
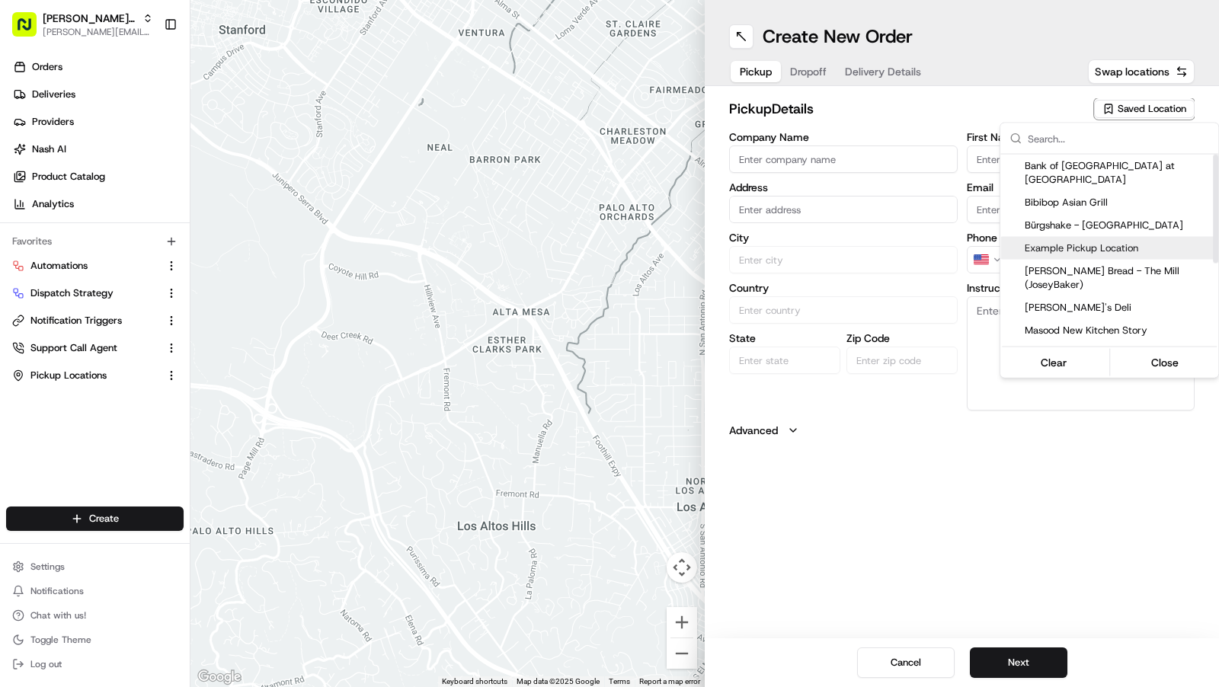
click at [1080, 237] on div "Example Pickup Location" at bounding box center [1109, 248] width 218 height 23
type input "Example Pickup Location"
type input "2200 Market St, San Francisco, CA 94114, USA"
type input "San Francisco"
type input "US"
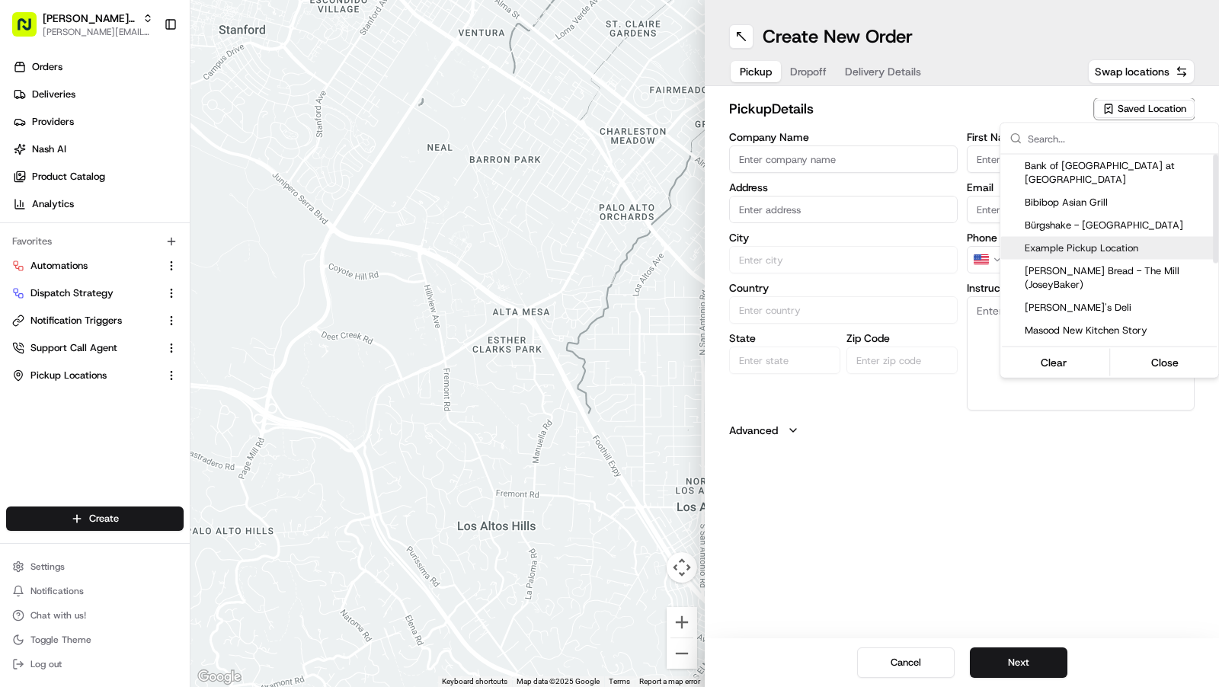
type input "CA"
type input "94114"
type input "Test"
type input "Pickup"
type input "+1 404 900 4524"
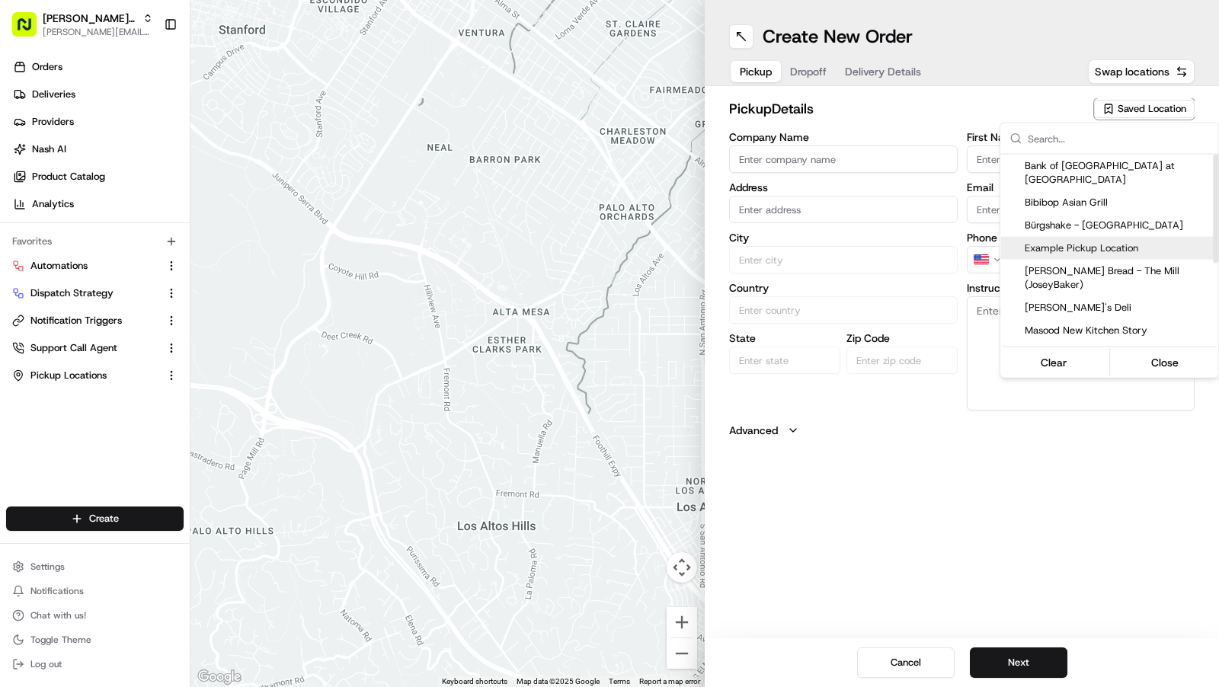
type textarea "jhcjsqioiqip"
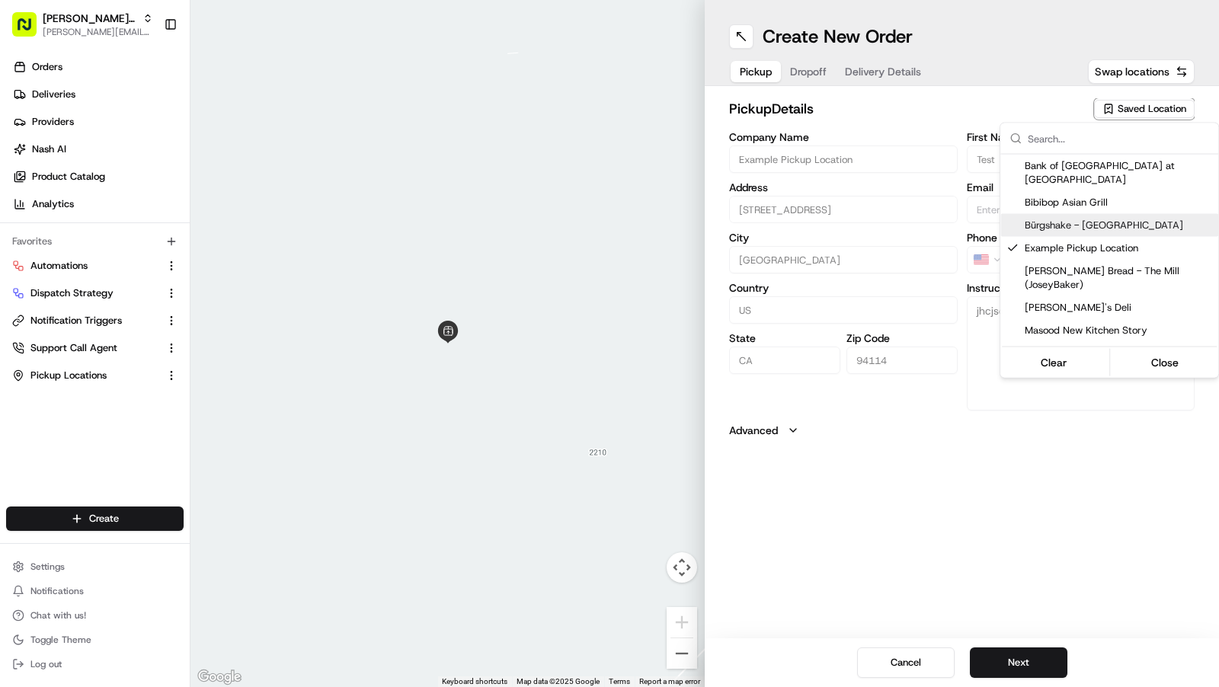
click at [801, 69] on html "Kisha's Bistro charles@usenash.com Toggle Sidebar Orders Deliveries Providers N…" at bounding box center [609, 343] width 1219 height 687
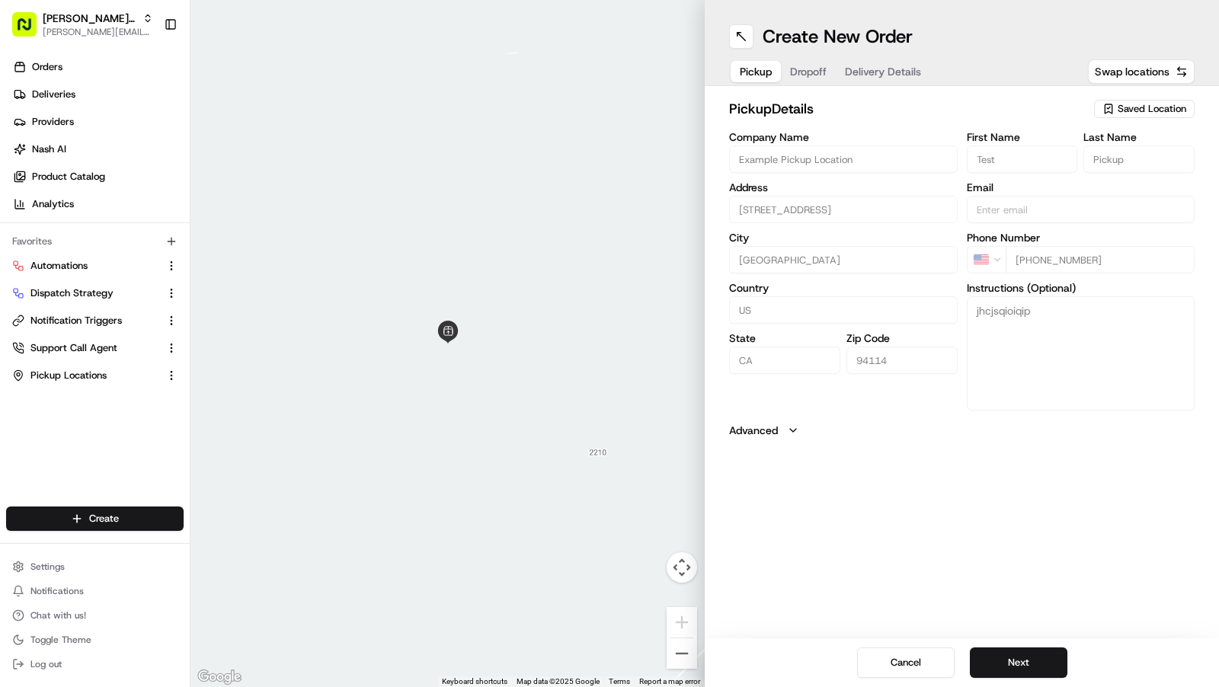
click at [814, 70] on span "Dropoff" at bounding box center [808, 71] width 37 height 15
click at [1159, 109] on span "Saved Location" at bounding box center [1152, 109] width 69 height 14
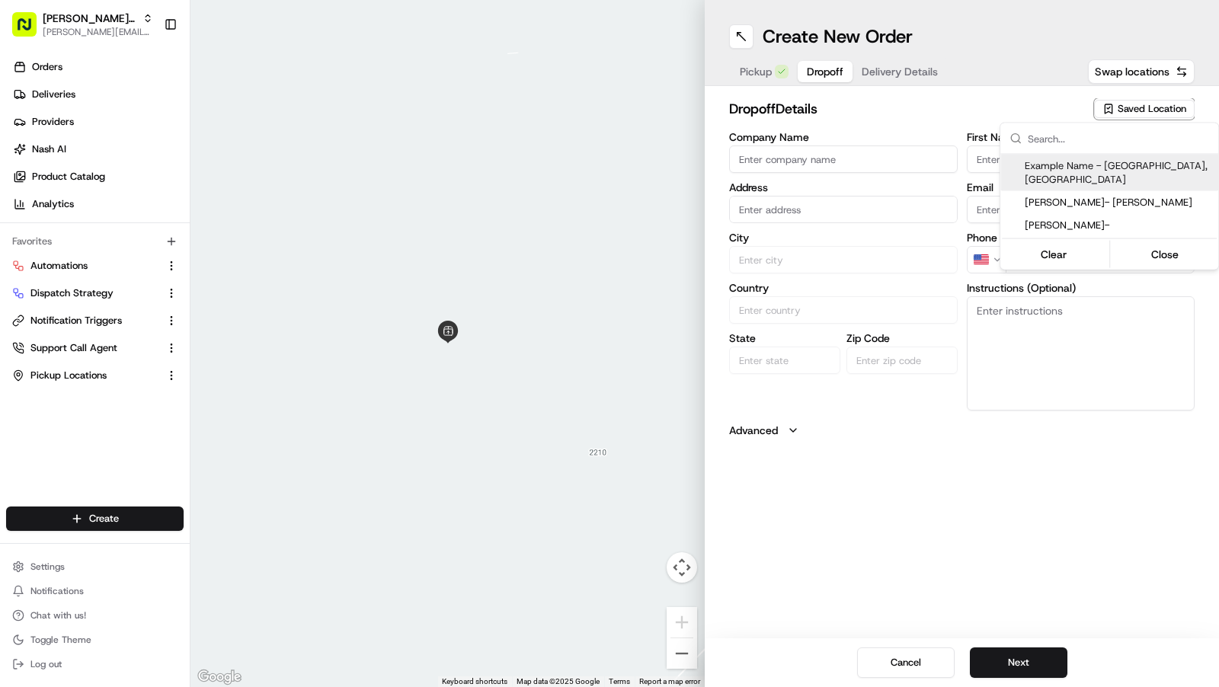
click at [1093, 168] on span "Example Name - San Francisco, CA" at bounding box center [1118, 172] width 187 height 27
type input "Example Name - San Francisco, CA"
type input "2261 Market St, San Francisco, CA 94114, USA"
type input "SF"
type input "US"
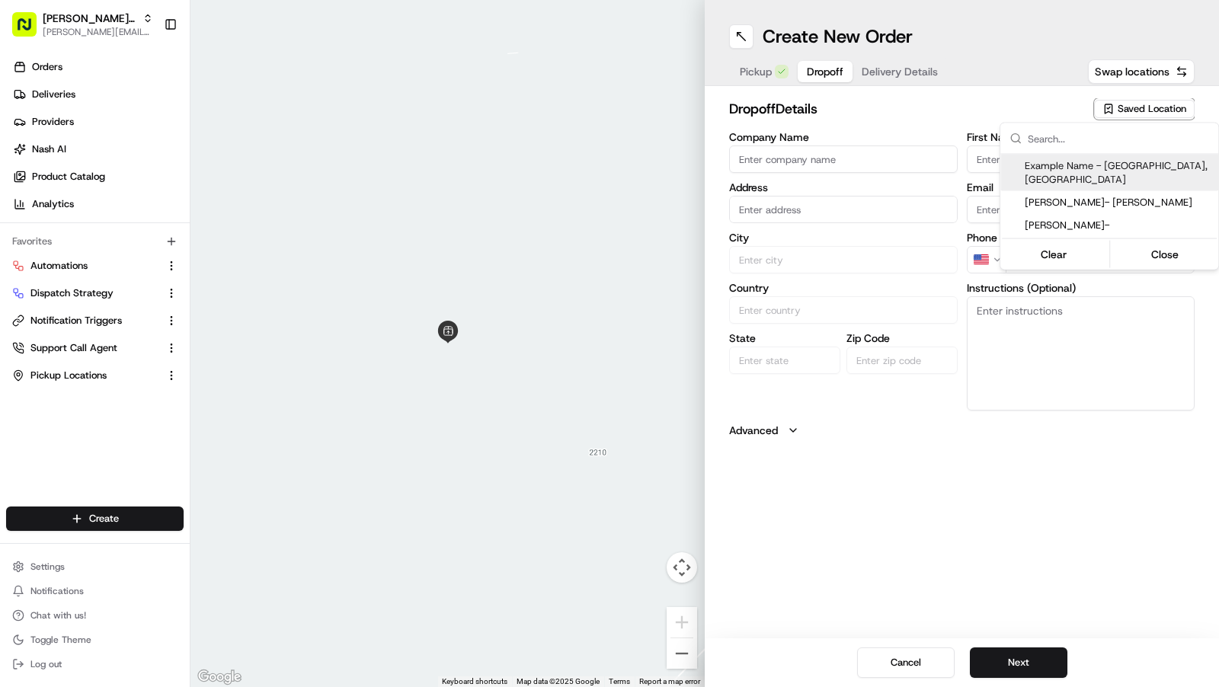
type input "CA"
type input "94114"
type input "+1 855 607 1995"
type textarea "Hand to customer directly."
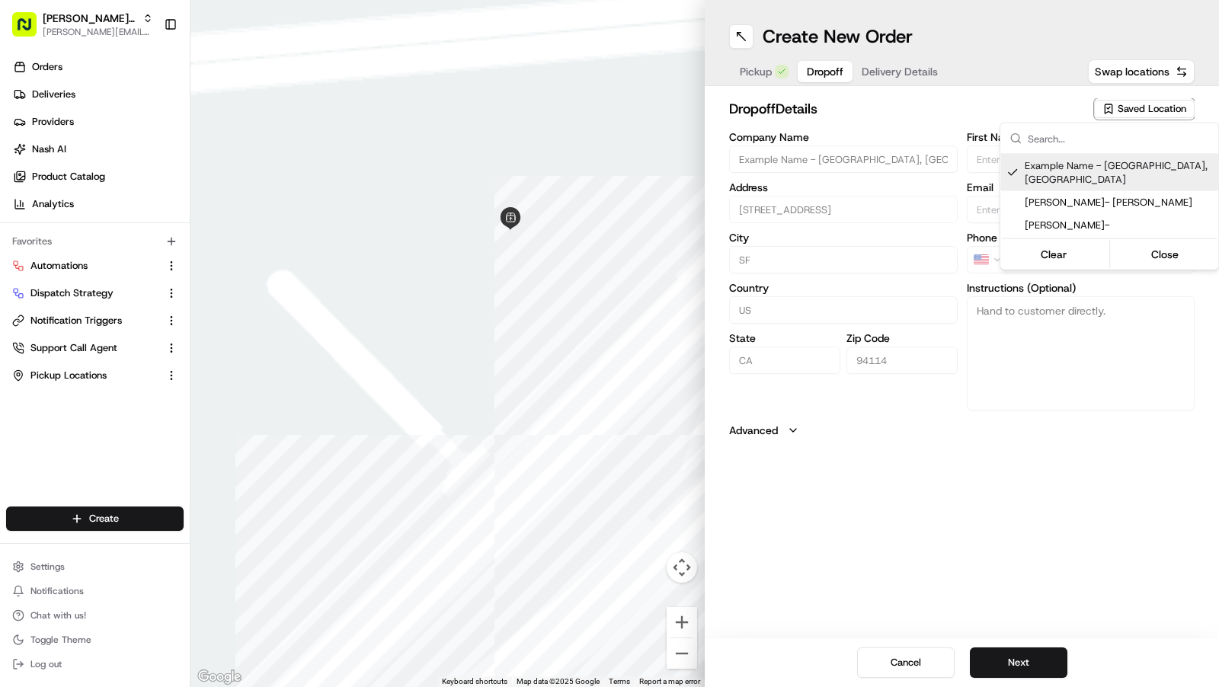
click at [910, 66] on html "Kisha's Bistro charles@usenash.com Toggle Sidebar Orders Deliveries Providers N…" at bounding box center [609, 343] width 1219 height 687
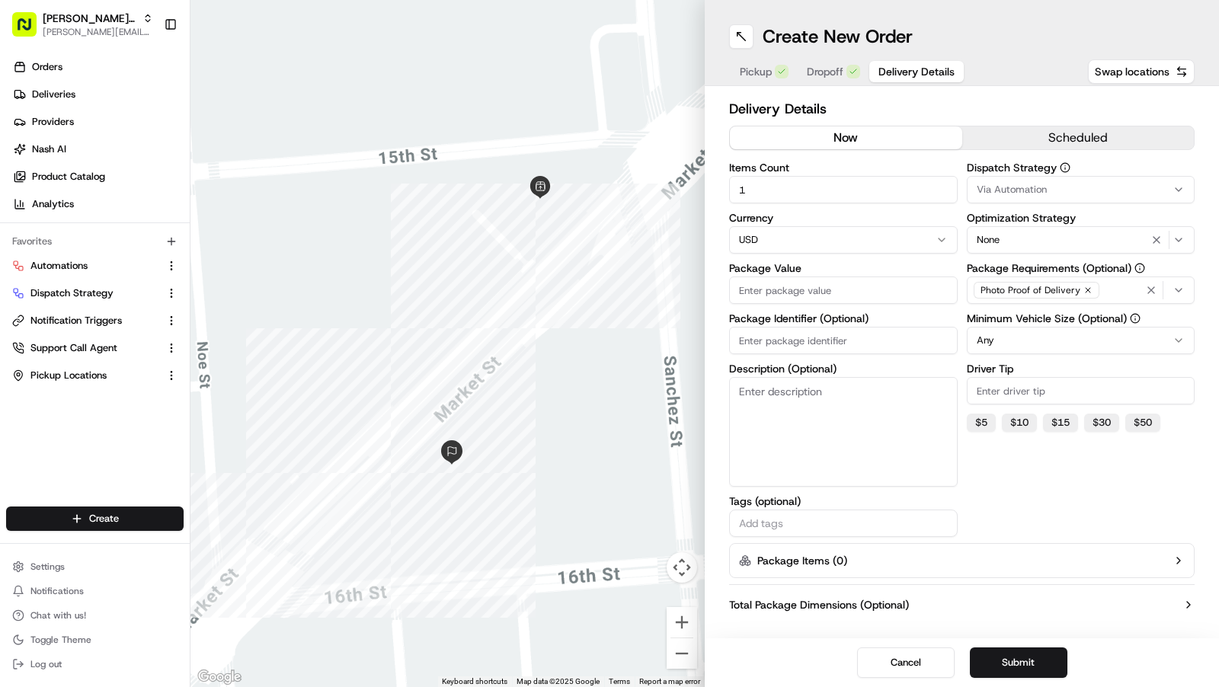
click at [910, 66] on span "Delivery Details" at bounding box center [916, 71] width 76 height 15
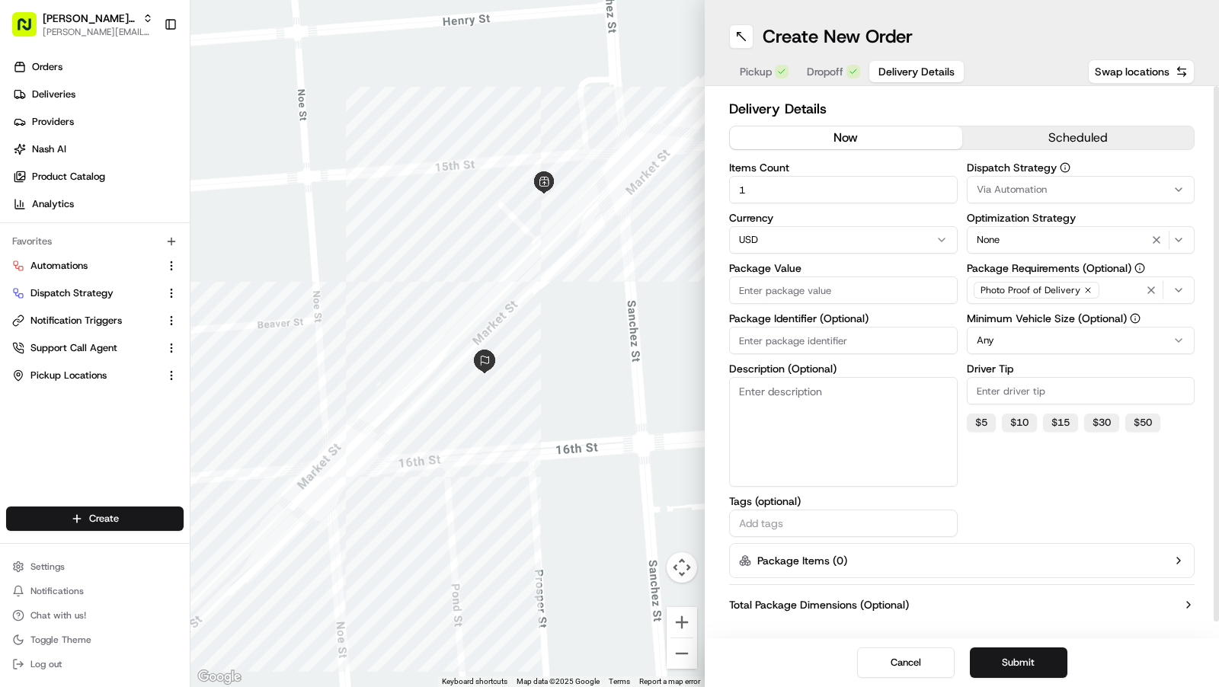
click at [775, 290] on input "Package Value" at bounding box center [843, 290] width 229 height 27
type input "1"
click at [1041, 187] on span "Via Automation" at bounding box center [1012, 190] width 70 height 14
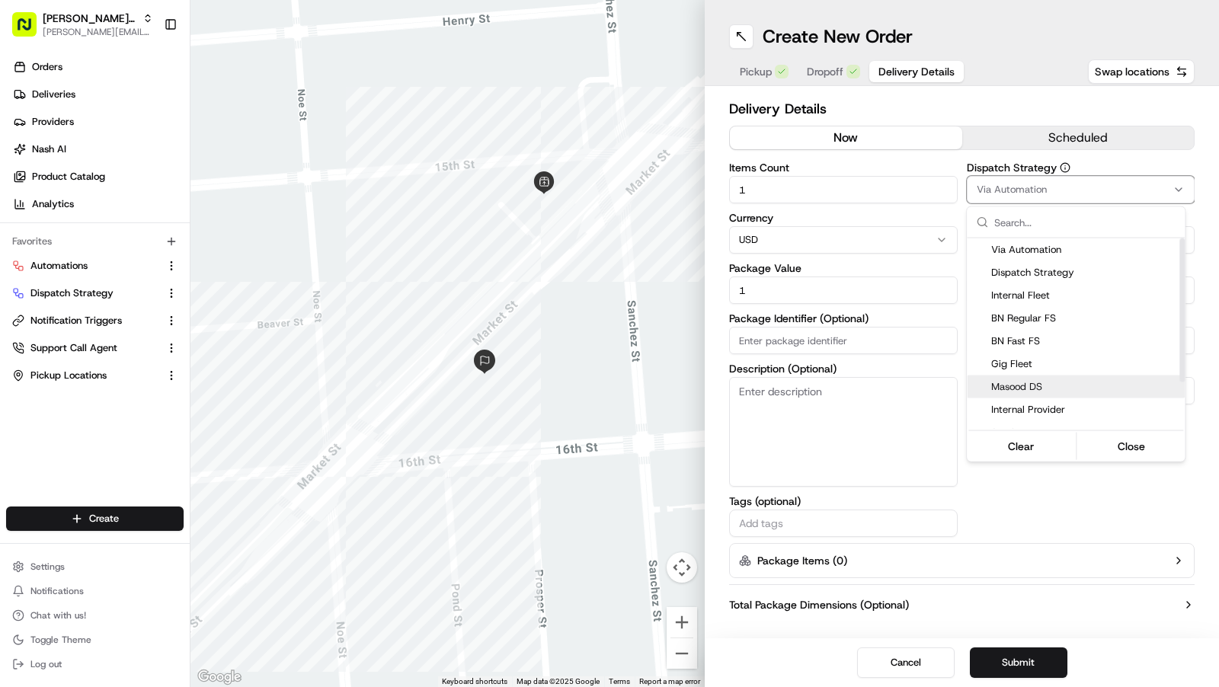
click at [1000, 382] on span "Masood DS" at bounding box center [1084, 387] width 187 height 14
click at [1081, 645] on html "Kisha's Bistro charles@usenash.com Toggle Sidebar Orders Deliveries Providers N…" at bounding box center [609, 343] width 1219 height 687
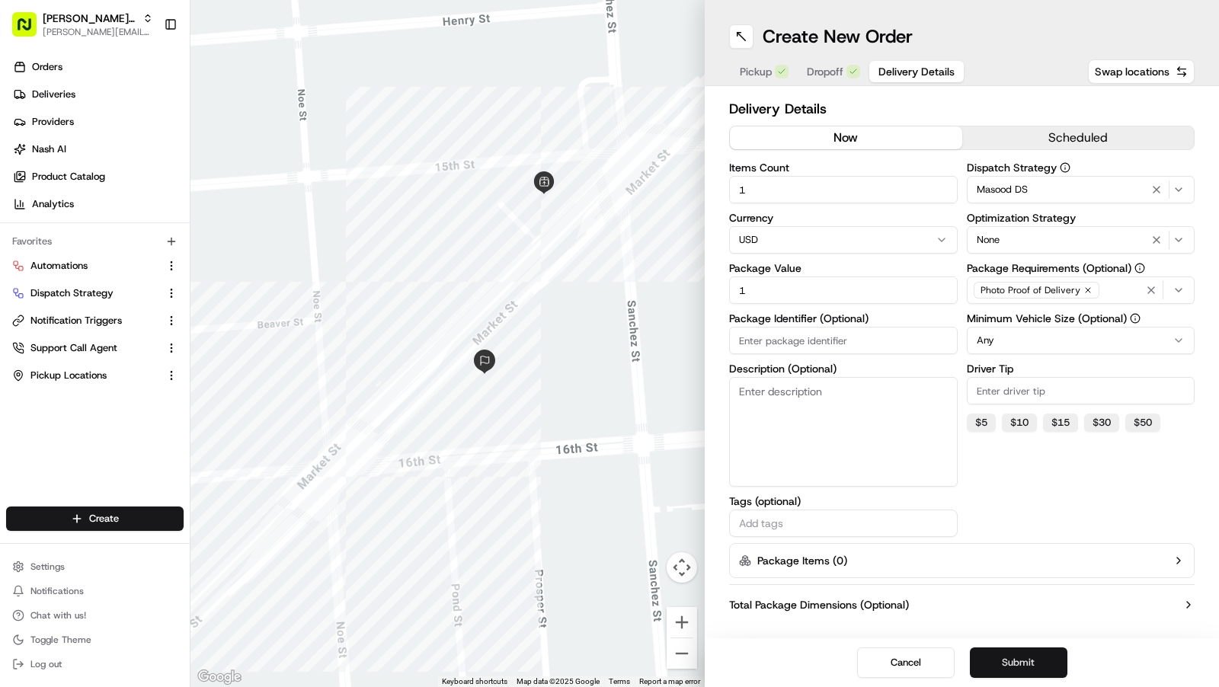
click at [1046, 659] on button "Submit" at bounding box center [1019, 663] width 98 height 30
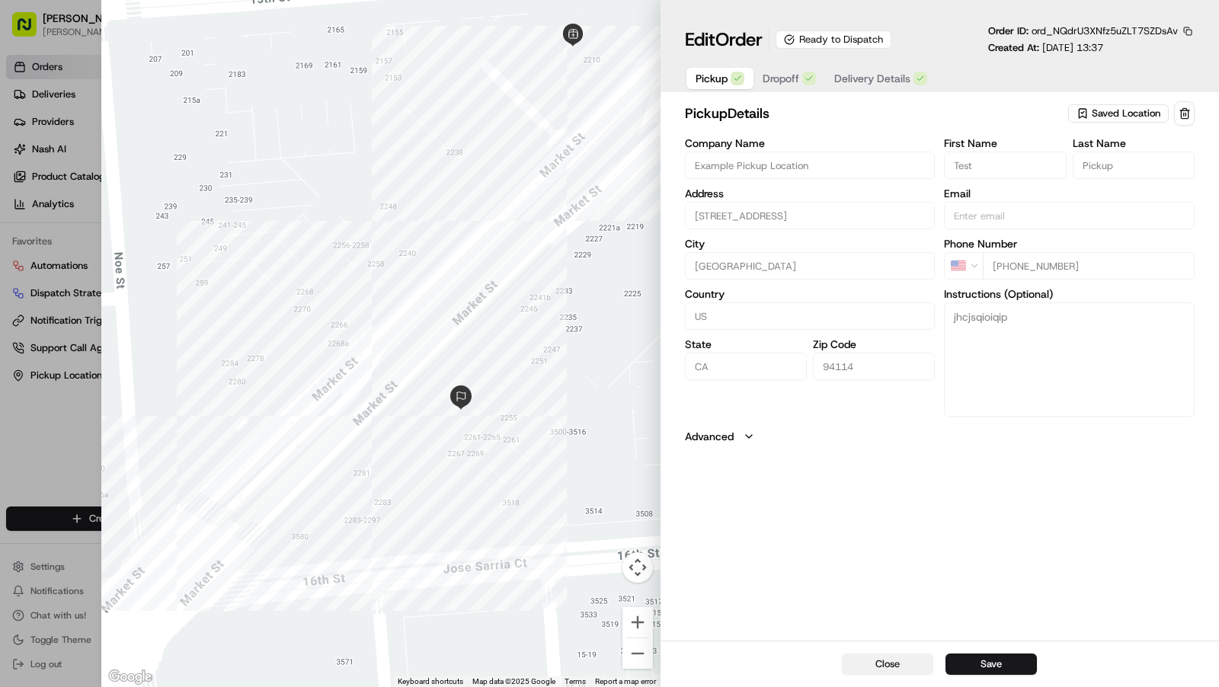
click at [869, 666] on button "Close" at bounding box center [887, 664] width 91 height 21
type input "+1"
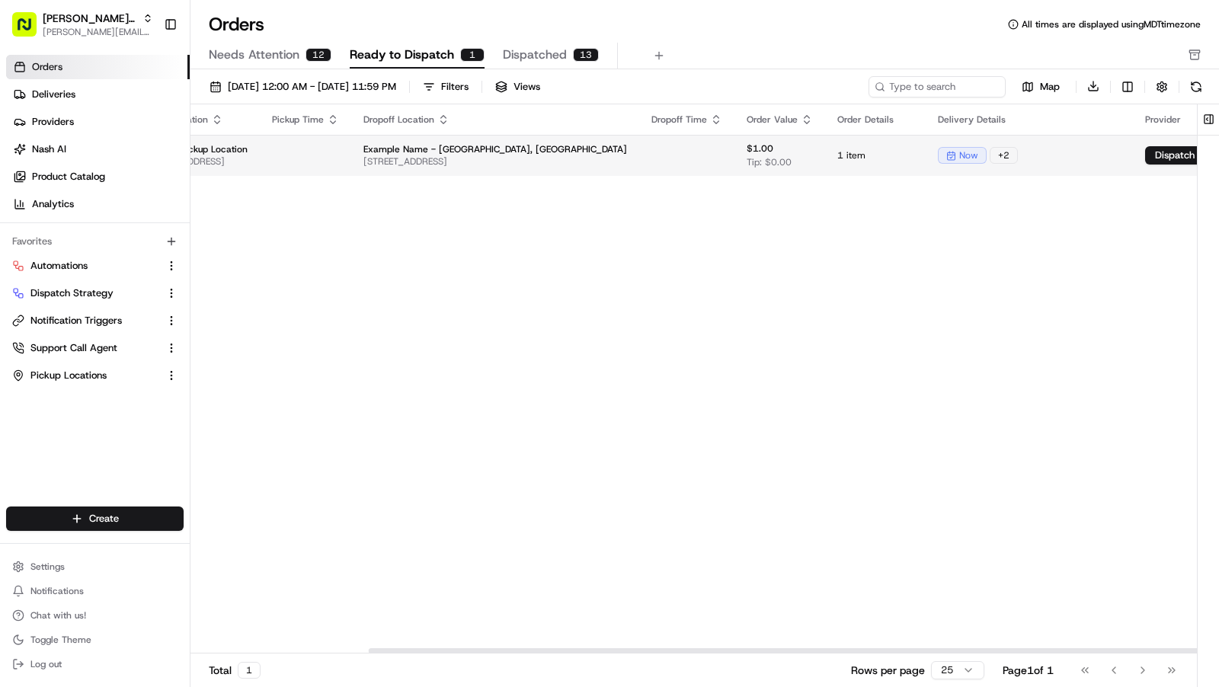
scroll to position [0, 216]
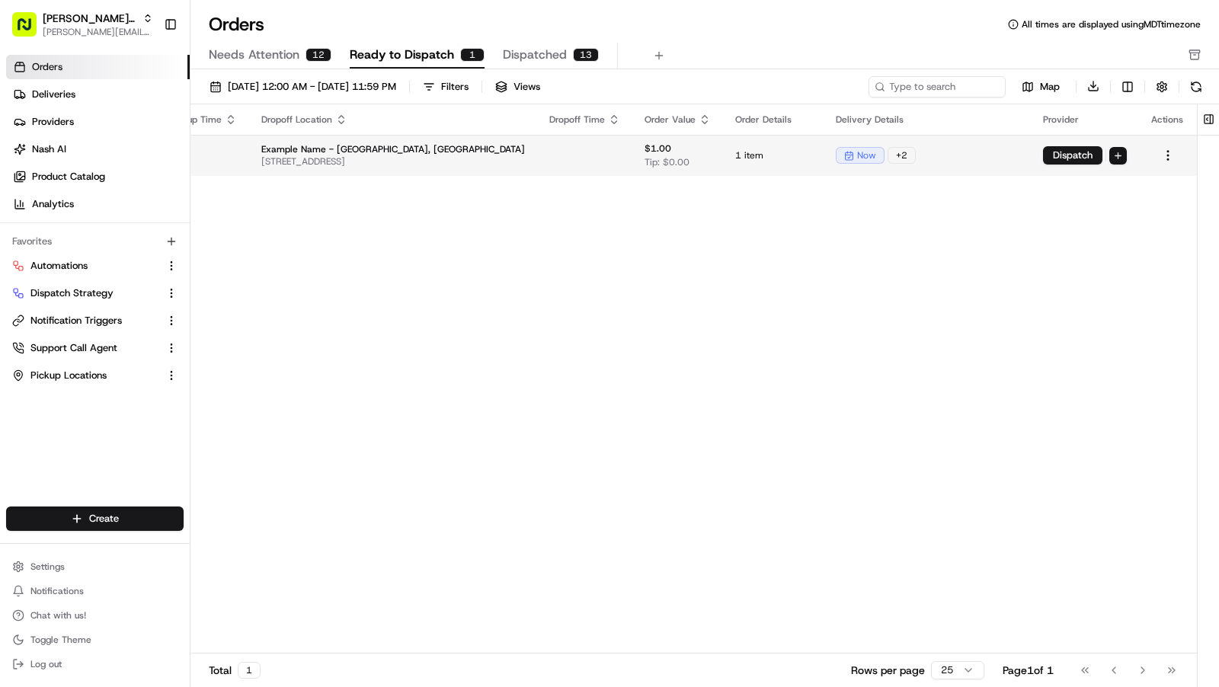
click at [1122, 152] on html "Kisha's Bistro charles@usenash.com Toggle Sidebar Orders Deliveries Providers N…" at bounding box center [609, 343] width 1219 height 687
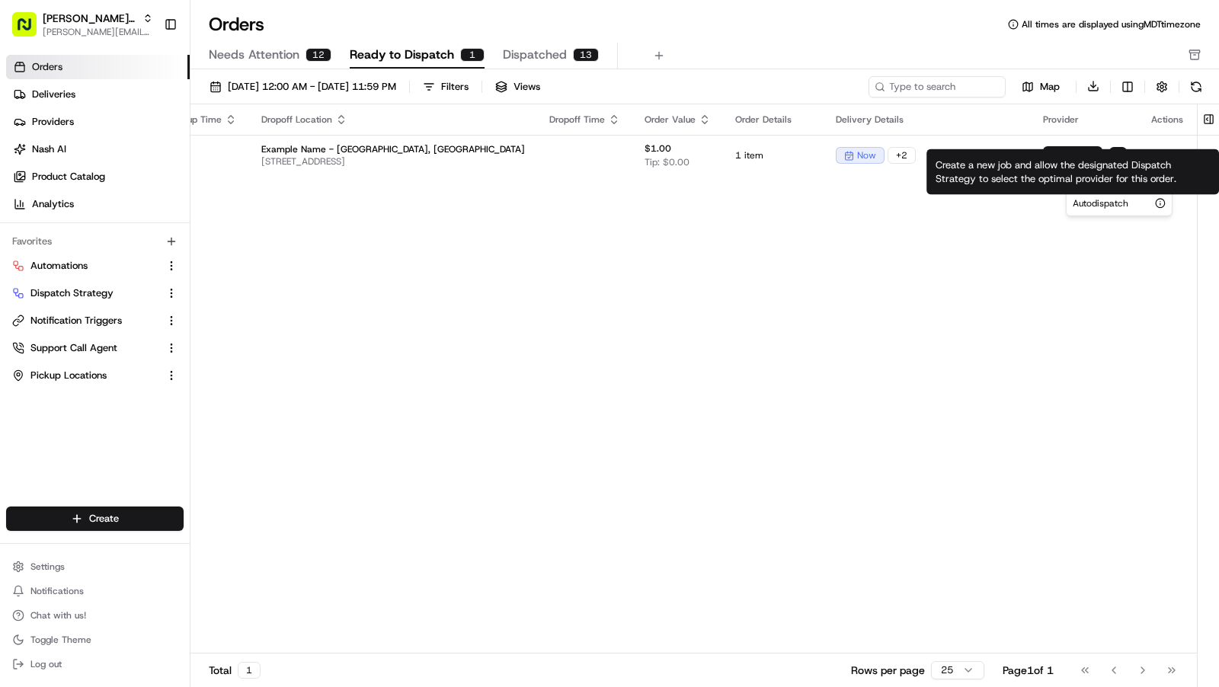
click at [1160, 203] on icon "button" at bounding box center [1160, 204] width 0 height 2
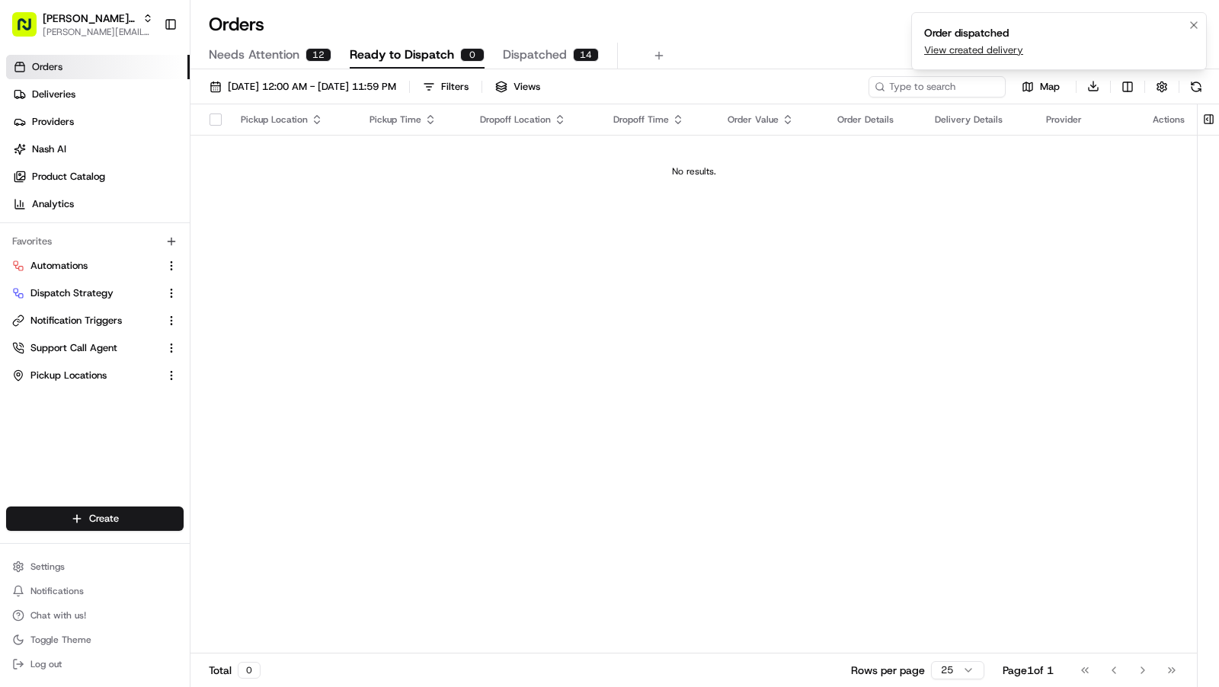
click at [955, 54] on link "View created delivery" at bounding box center [973, 50] width 99 height 14
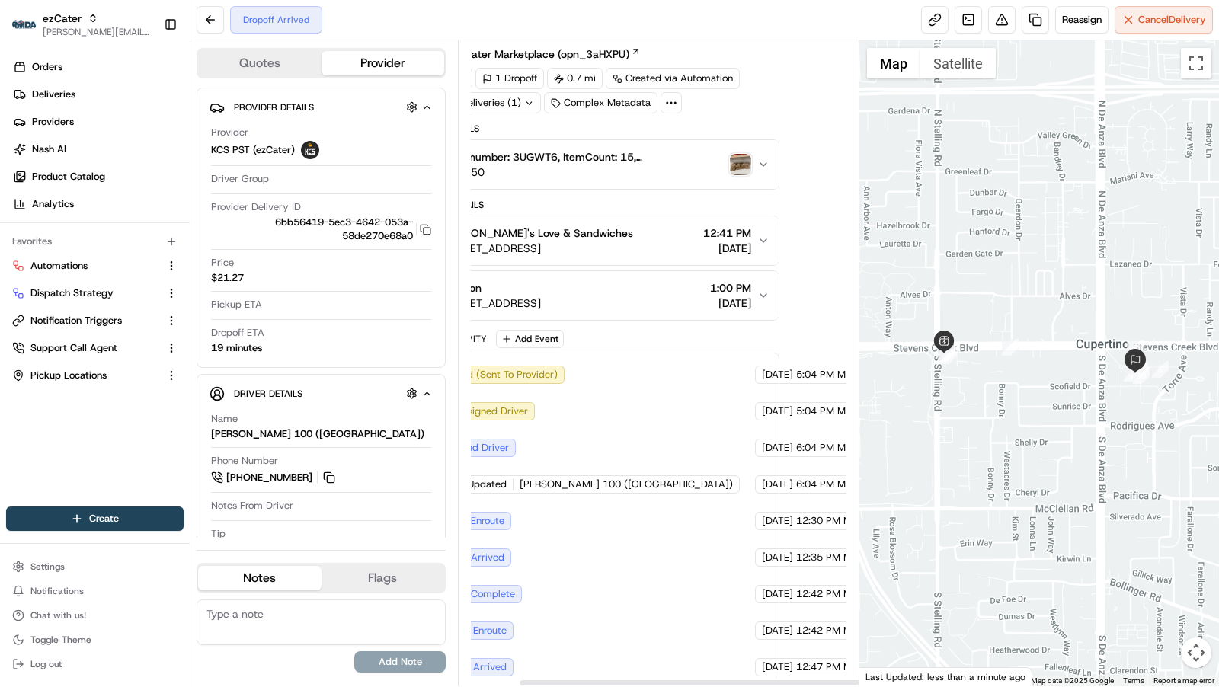
scroll to position [38, 0]
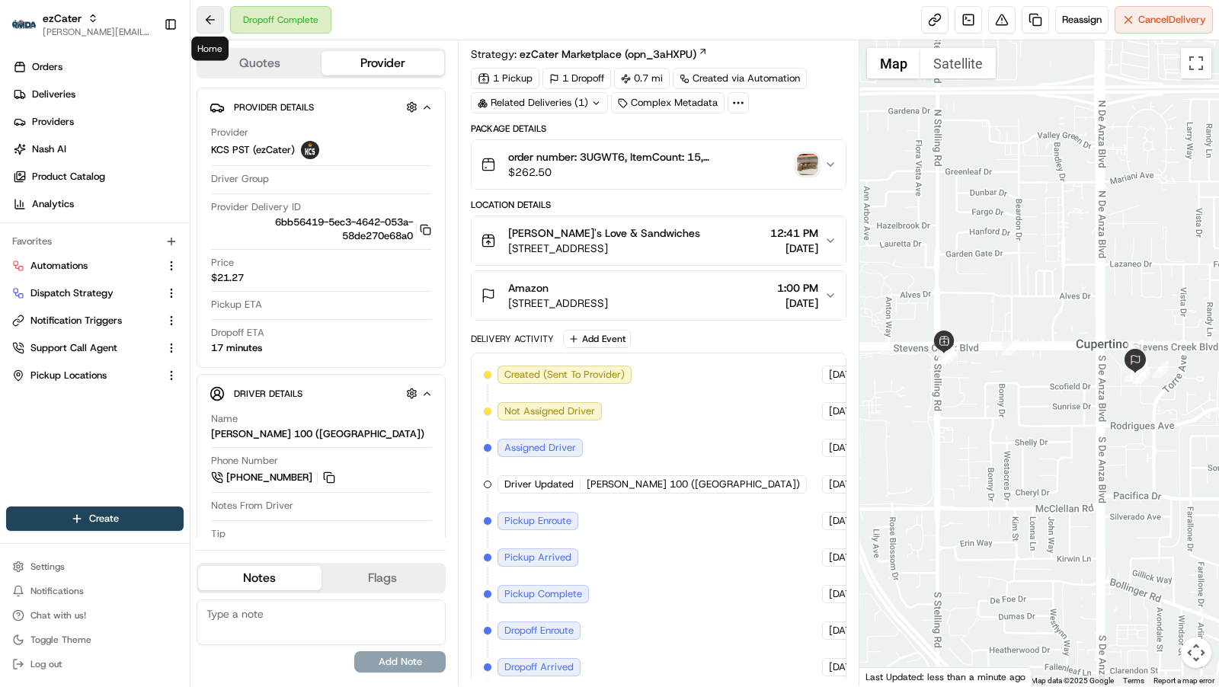
click at [209, 18] on button at bounding box center [210, 19] width 27 height 27
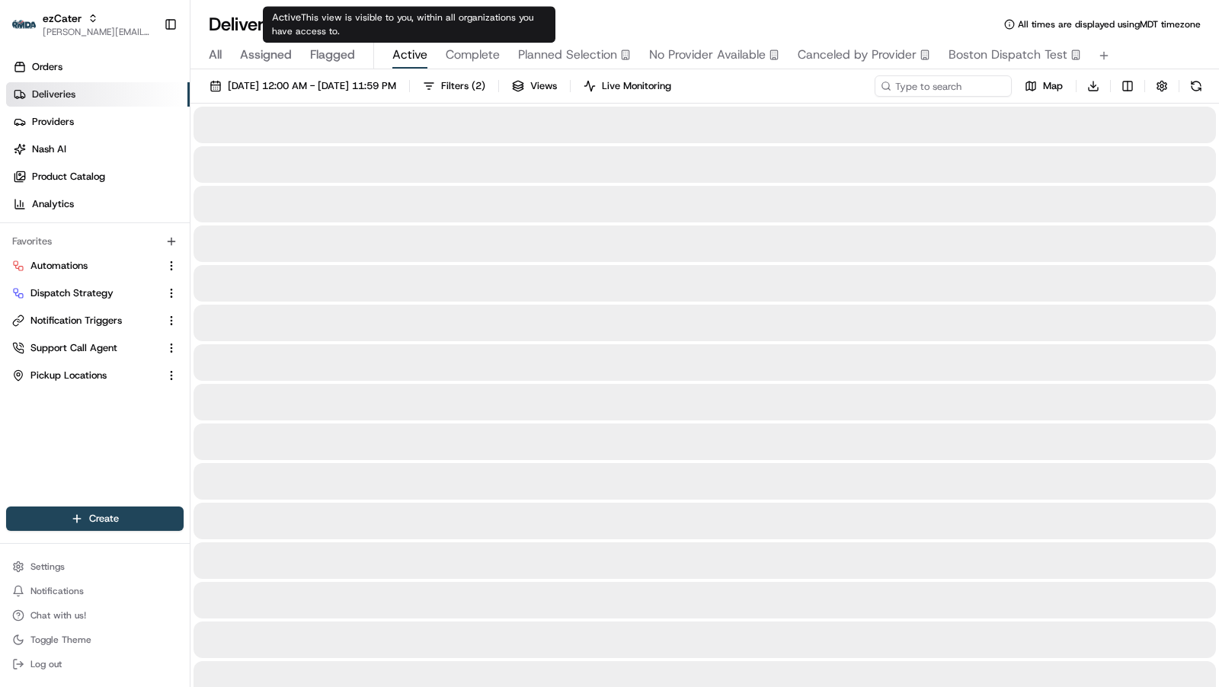
click at [410, 63] on span "Active" at bounding box center [409, 55] width 35 height 18
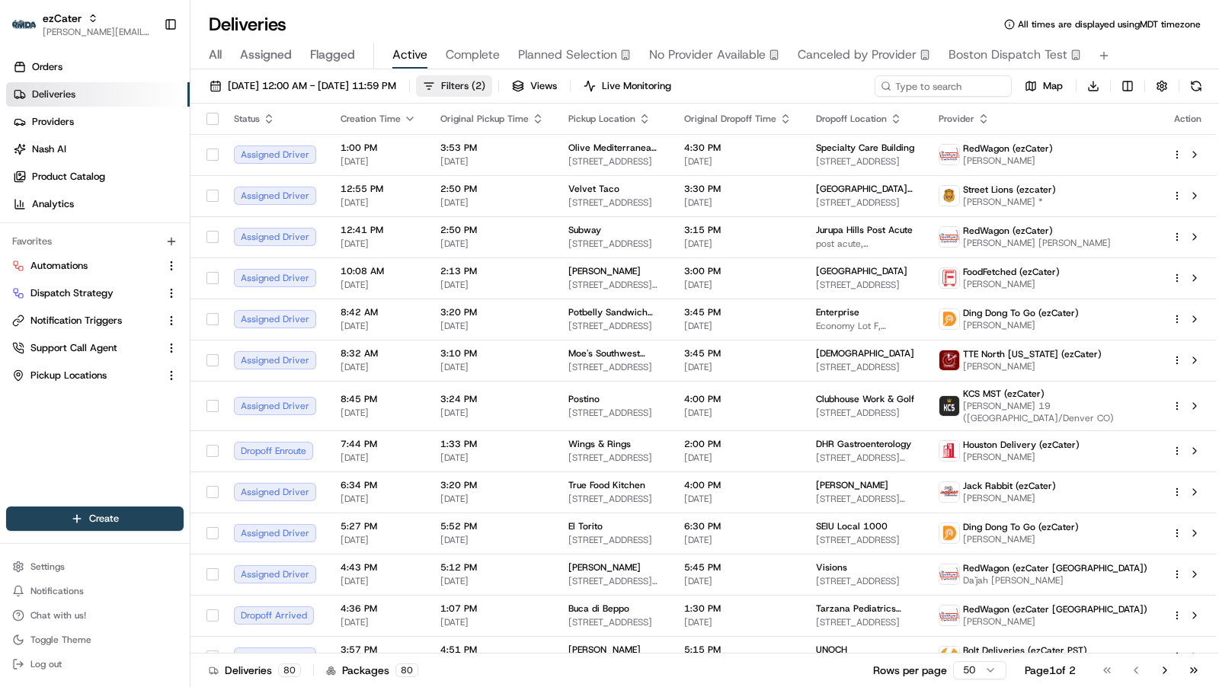
click at [492, 78] on button "Filters ( 2 )" at bounding box center [454, 85] width 76 height 21
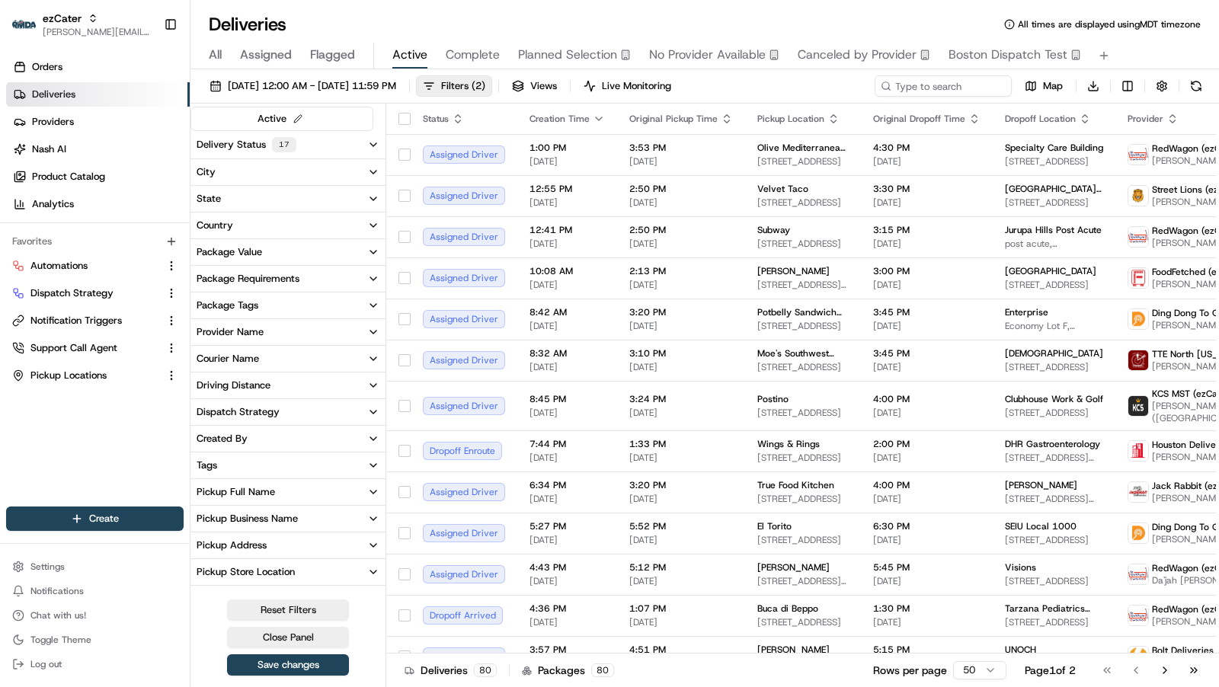
click at [312, 142] on button "Delivery Status 17" at bounding box center [287, 144] width 195 height 27
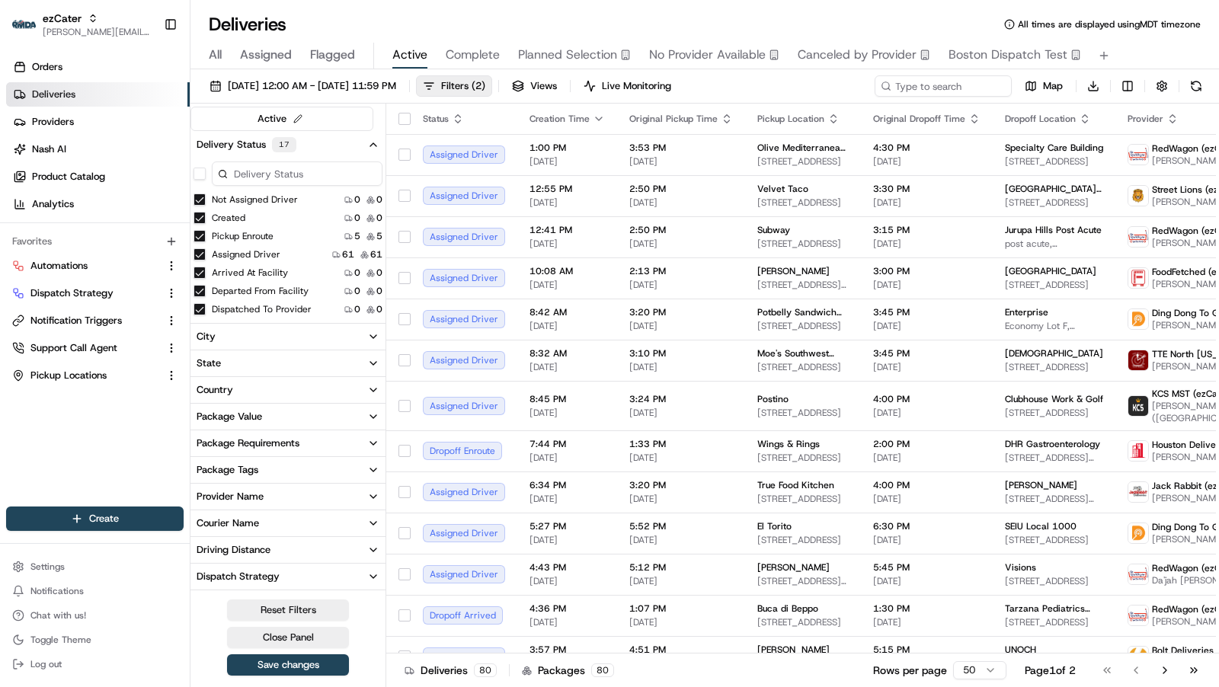
click at [203, 177] on button "button" at bounding box center [200, 174] width 12 height 12
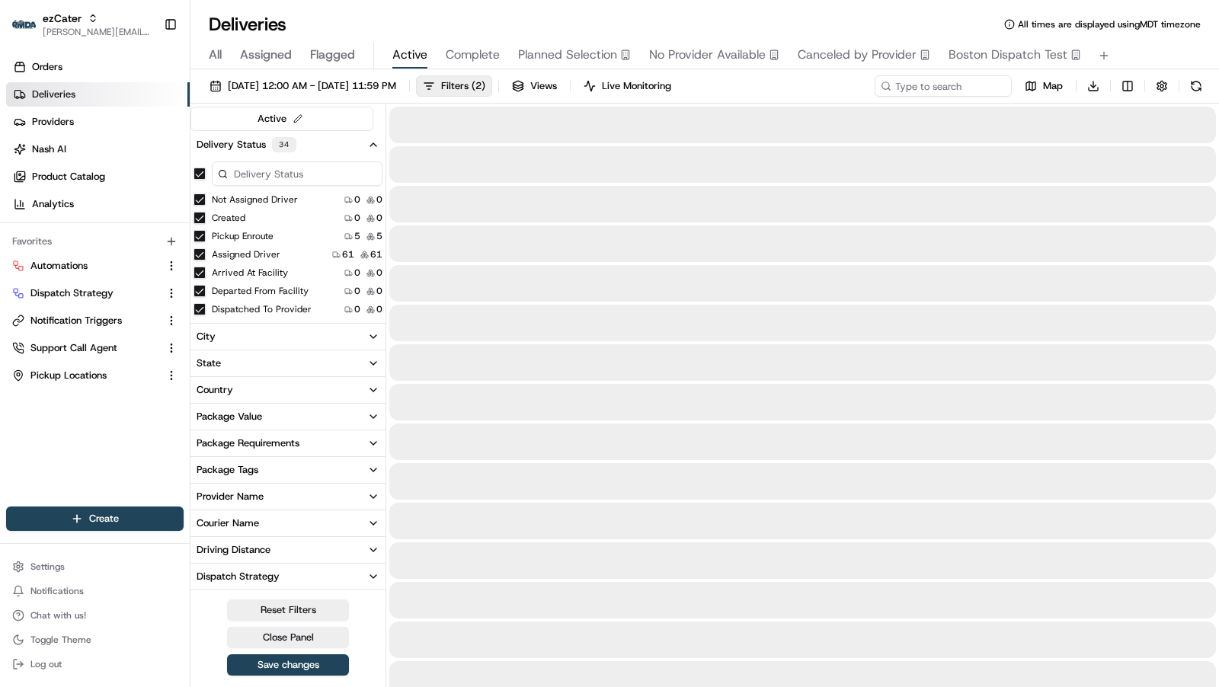
click at [203, 177] on button "button" at bounding box center [200, 174] width 12 height 12
click at [248, 172] on input at bounding box center [297, 172] width 171 height 24
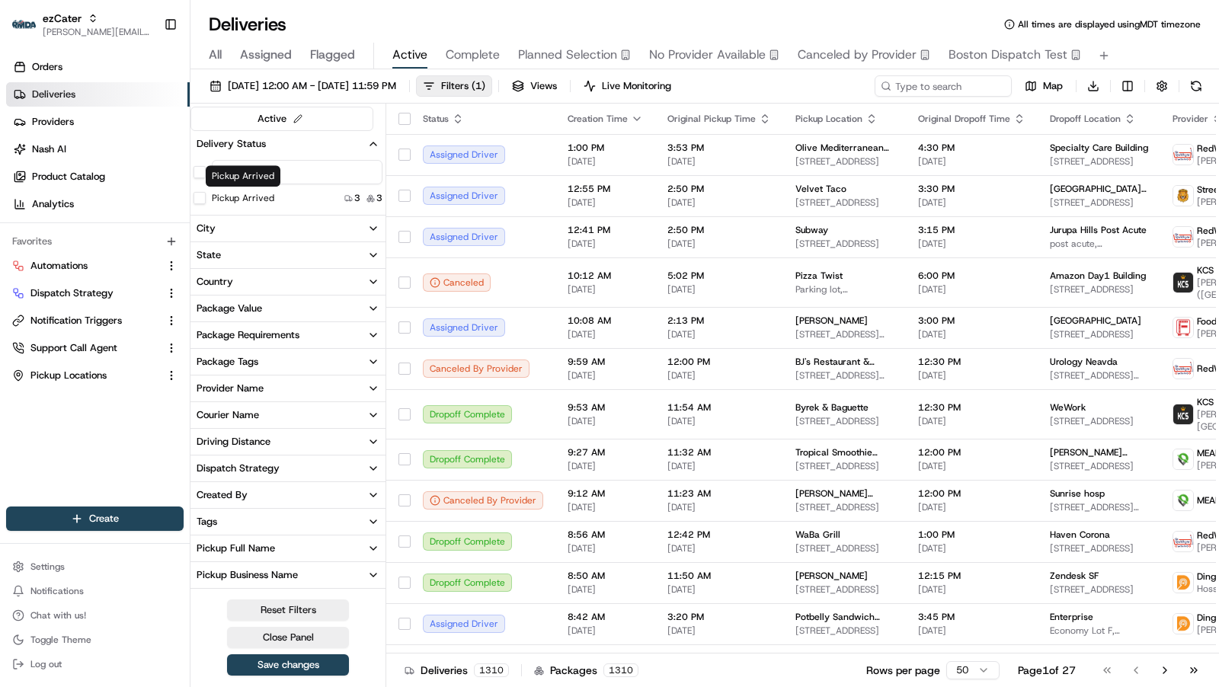
click at [205, 198] on div "Pickup Arrived" at bounding box center [234, 198] width 81 height 12
click at [198, 196] on button "Pickup Arrived" at bounding box center [200, 198] width 12 height 12
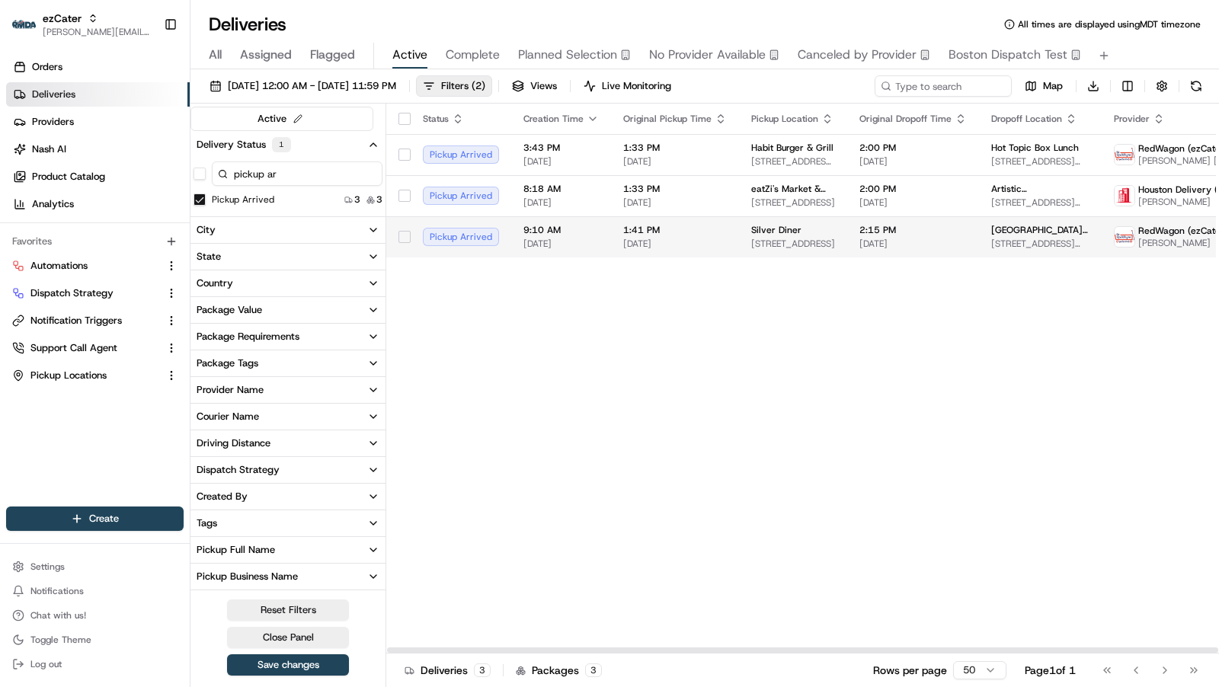
click at [722, 241] on td "1:41 PM 08/19/2025" at bounding box center [675, 236] width 128 height 41
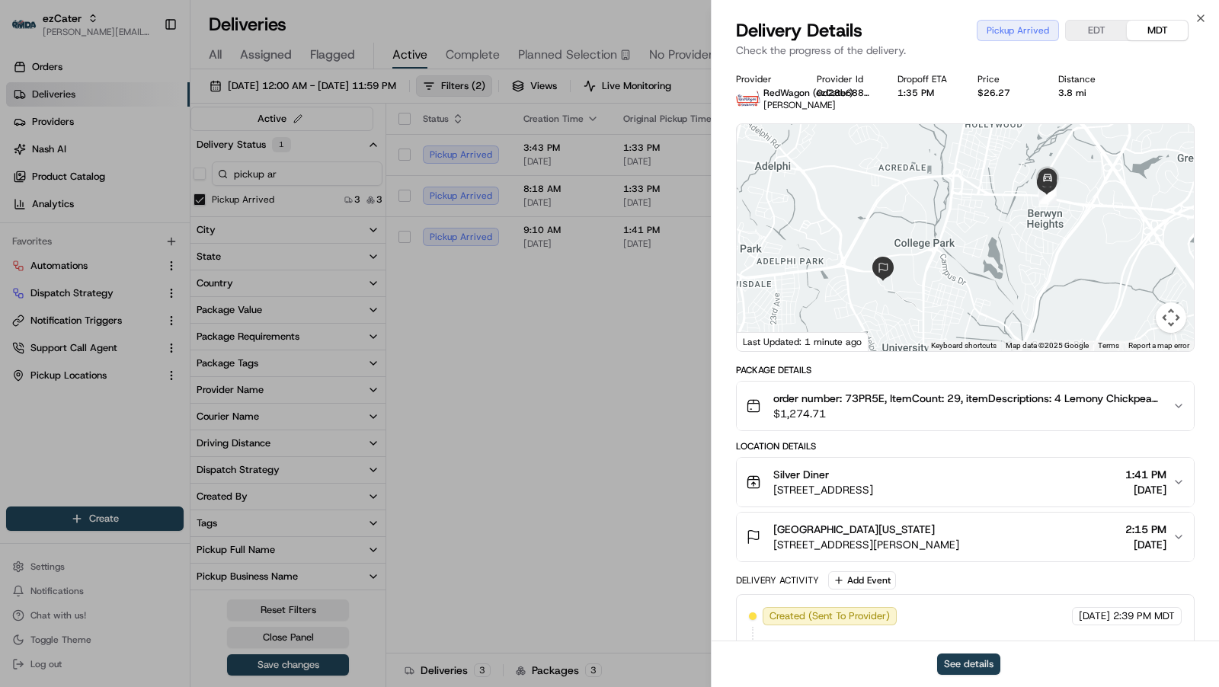
click at [975, 654] on button "See details" at bounding box center [968, 664] width 63 height 21
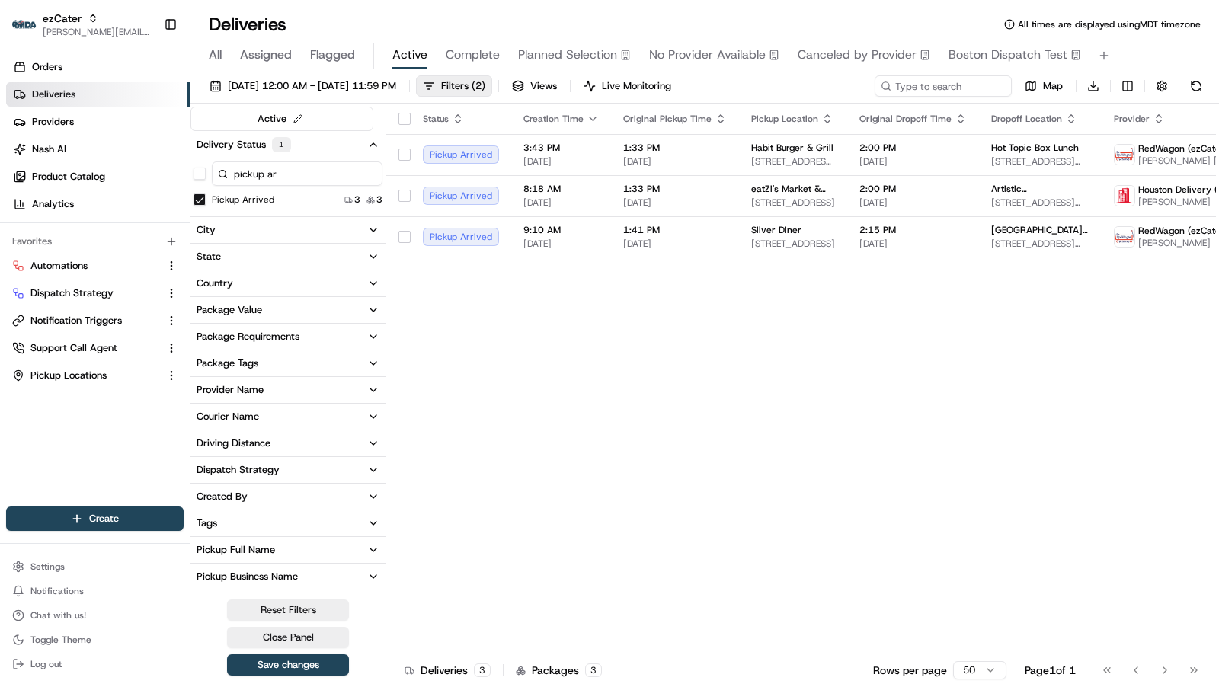
click at [199, 194] on button "Pickup Arrived" at bounding box center [200, 200] width 12 height 12
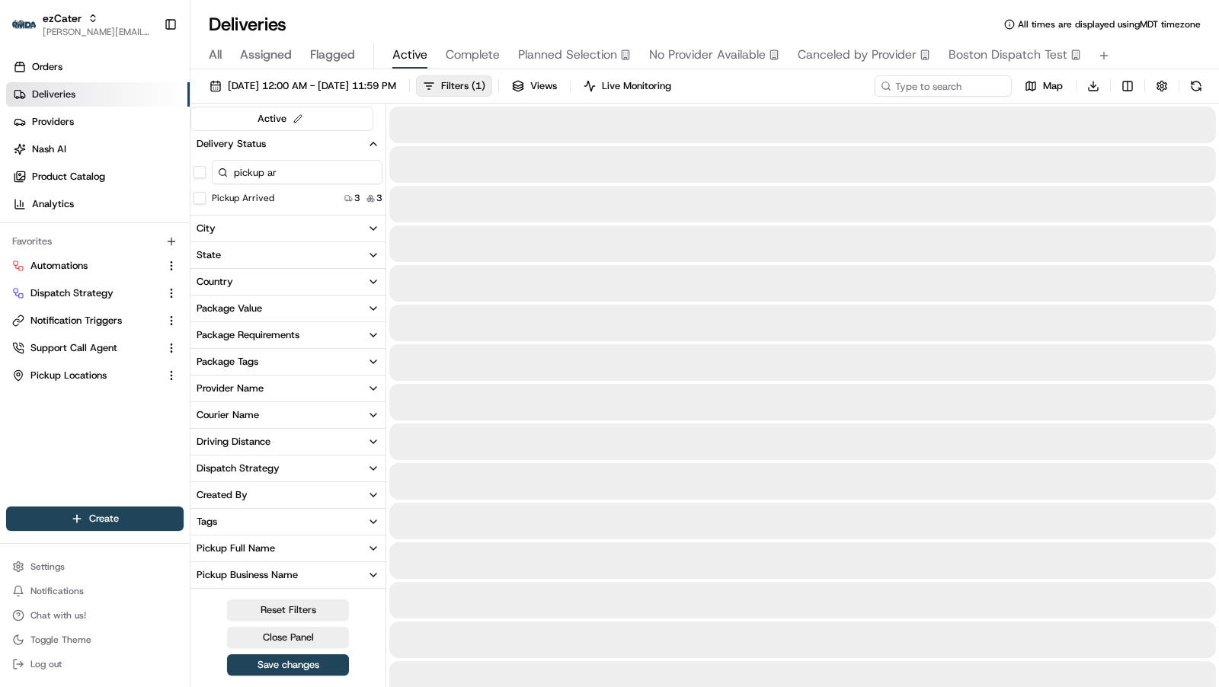
click at [249, 160] on input "pickup ar" at bounding box center [297, 172] width 171 height 24
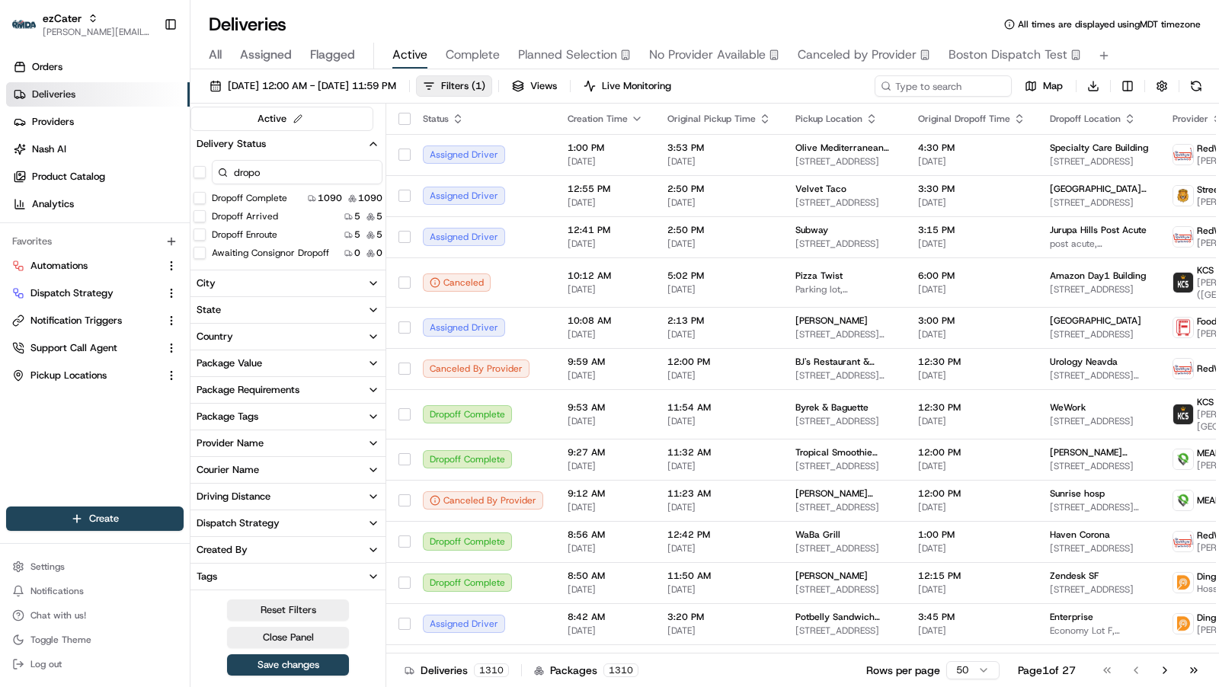
type input "dropo"
click at [200, 230] on button "Dropoff Enroute" at bounding box center [200, 235] width 12 height 12
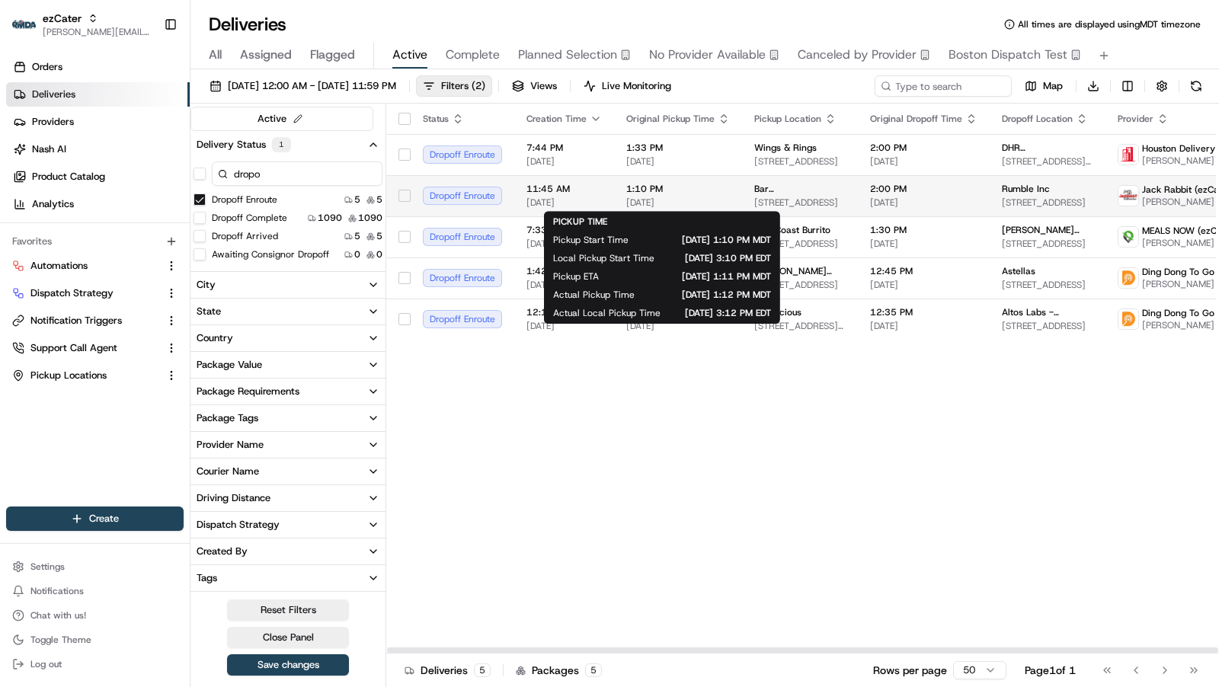
click at [671, 197] on span "08/19/2025" at bounding box center [678, 203] width 104 height 12
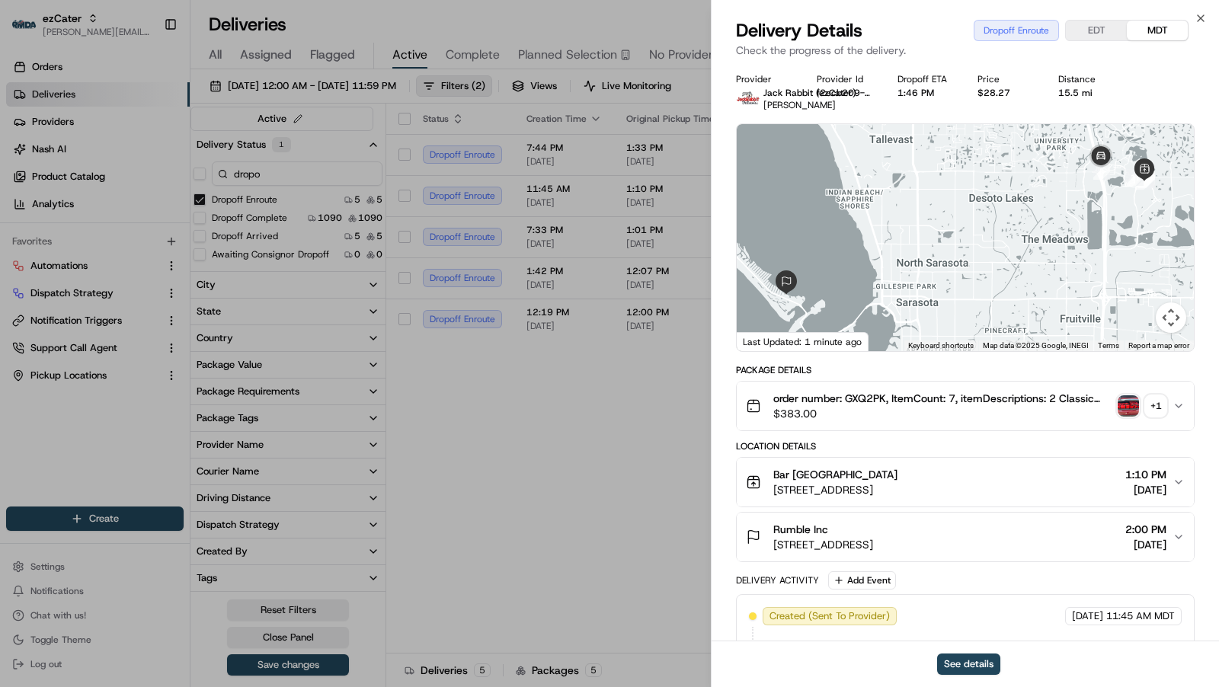
scroll to position [218, 0]
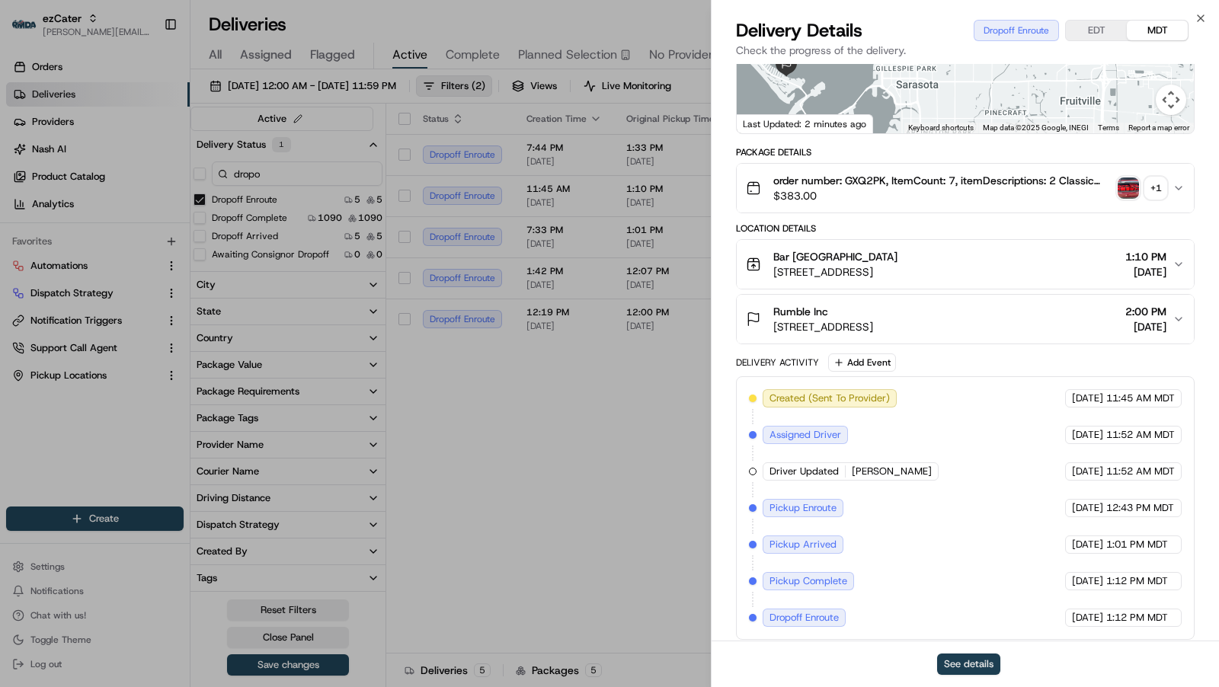
click at [959, 659] on button "See details" at bounding box center [968, 664] width 63 height 21
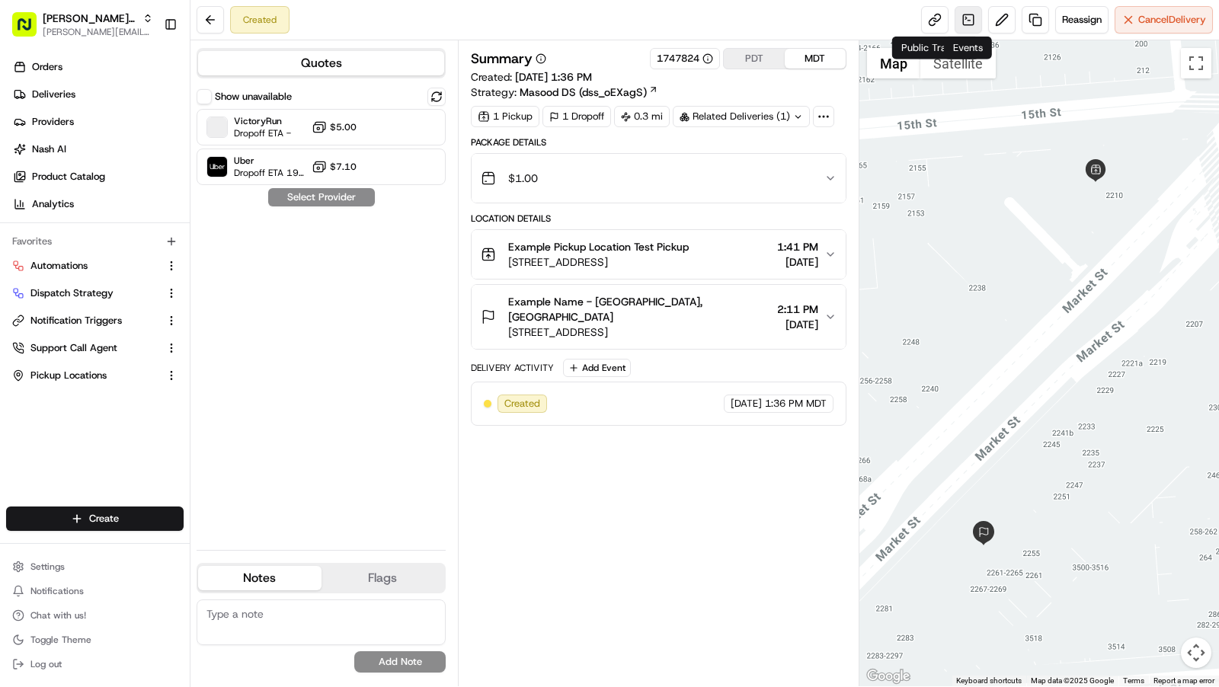
click at [965, 18] on link at bounding box center [968, 19] width 27 height 27
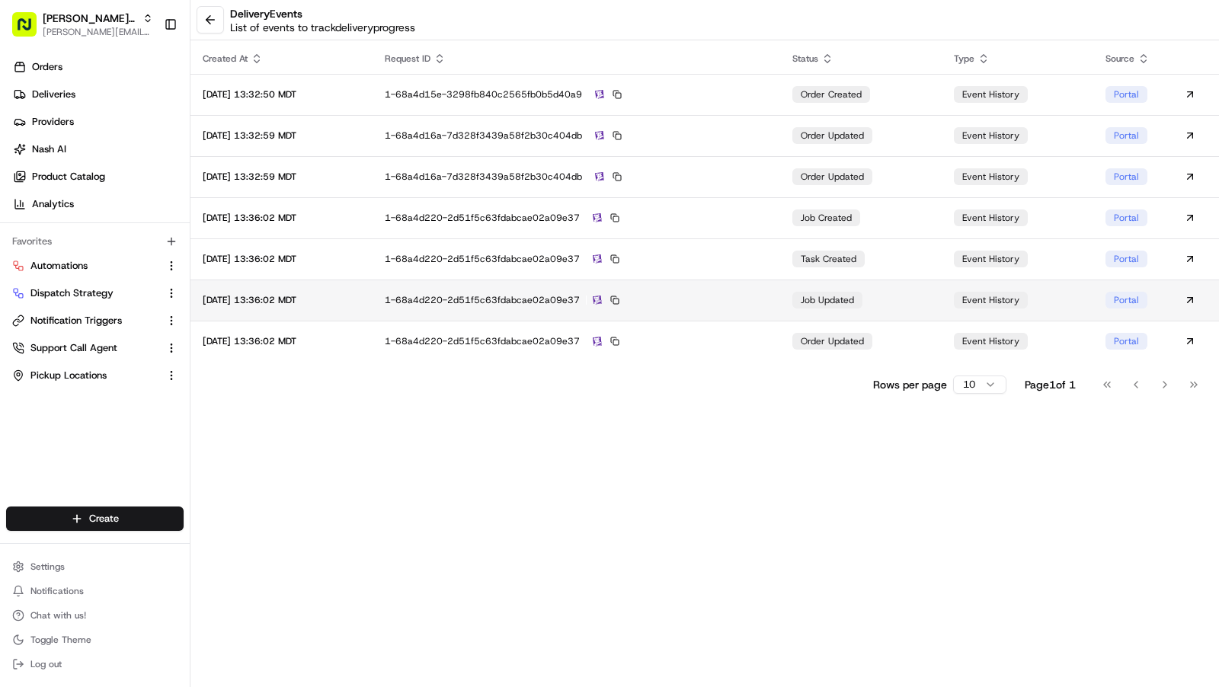
click at [698, 301] on div "1-68a4d220-2d51f5c63fdabcae02a09e37" at bounding box center [576, 300] width 383 height 14
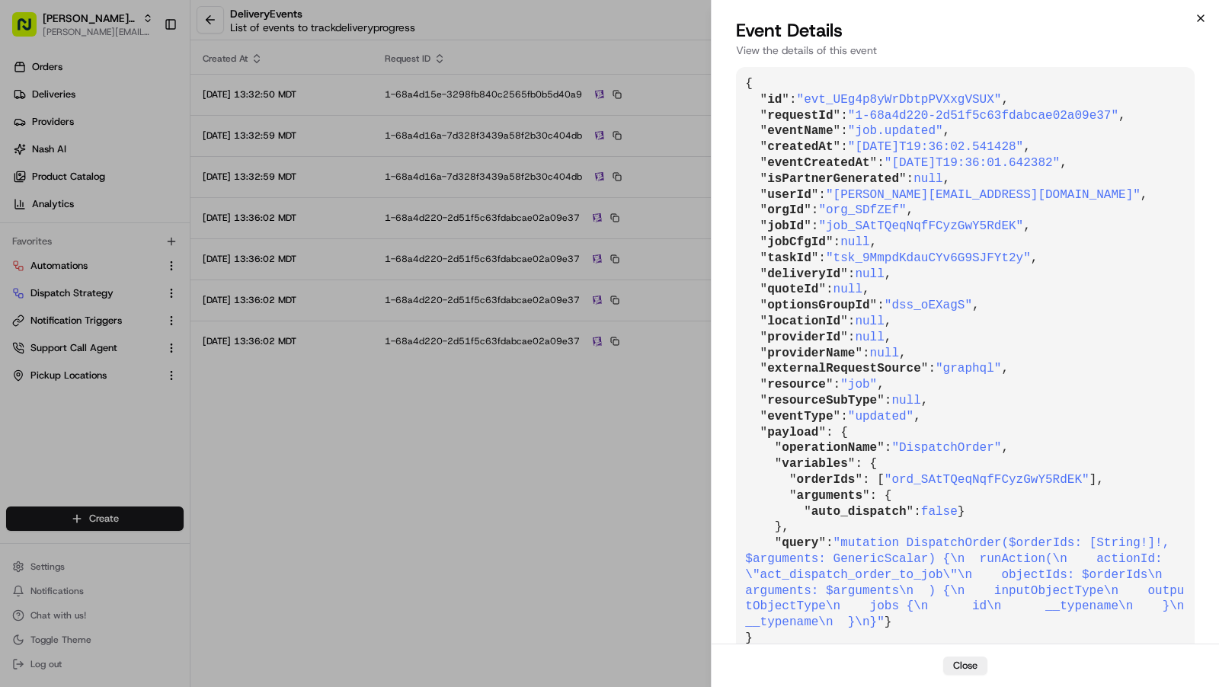
click at [1198, 21] on icon "button" at bounding box center [1201, 18] width 12 height 12
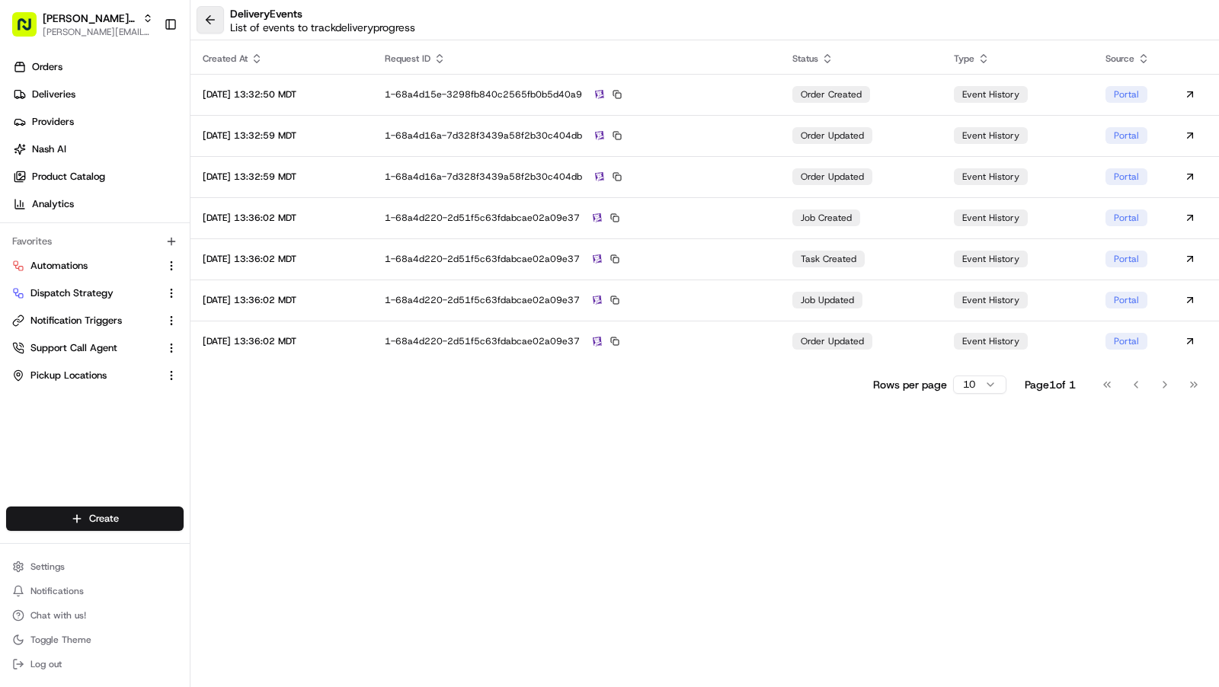
click at [205, 28] on button at bounding box center [210, 19] width 27 height 27
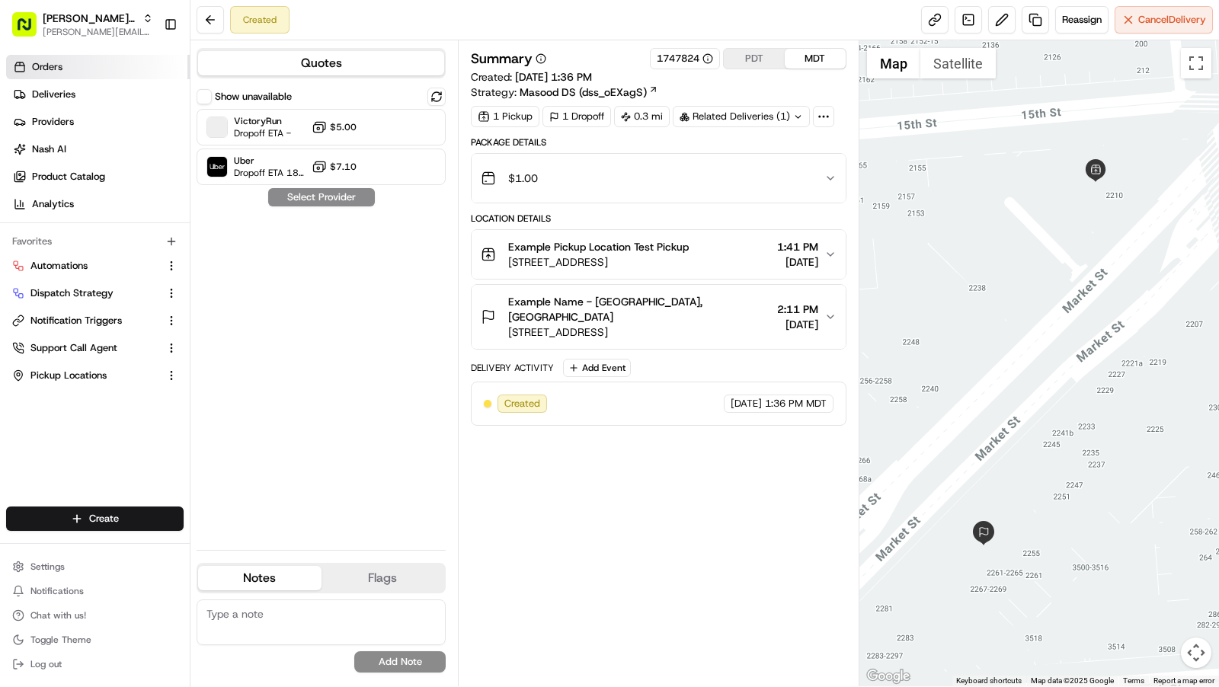
click at [142, 66] on link "Orders" at bounding box center [98, 67] width 184 height 24
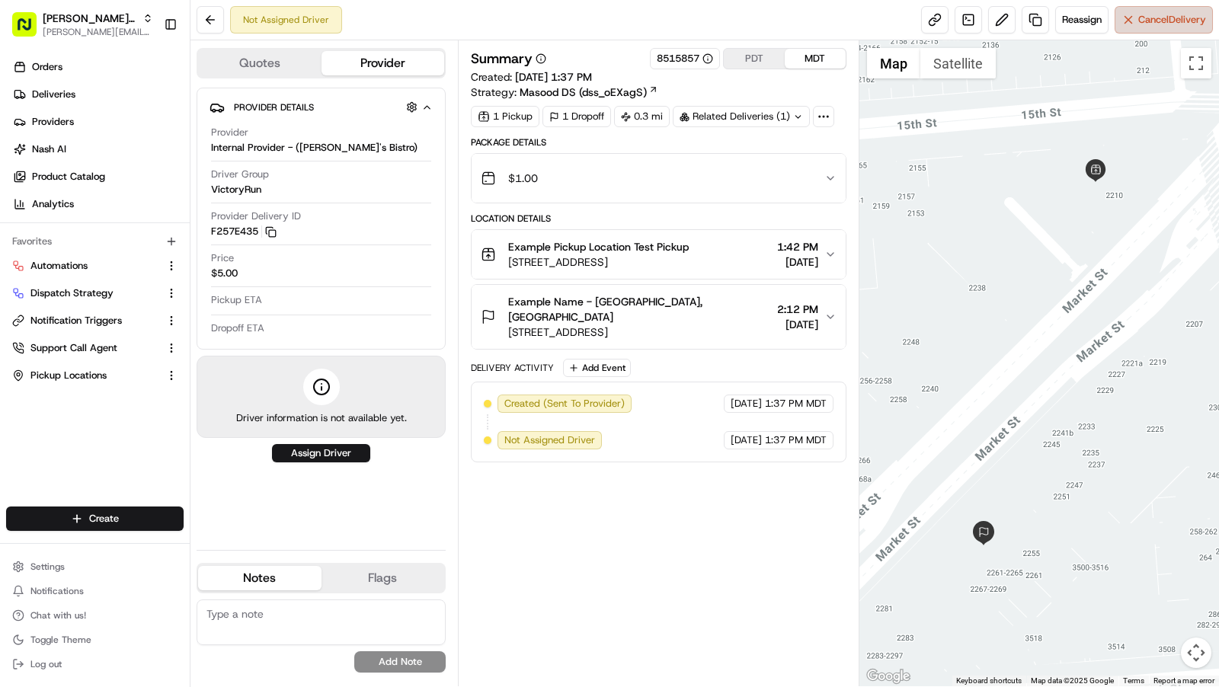
click at [1194, 17] on span "Cancel Delivery" at bounding box center [1172, 20] width 68 height 14
click at [965, 22] on link at bounding box center [968, 19] width 27 height 27
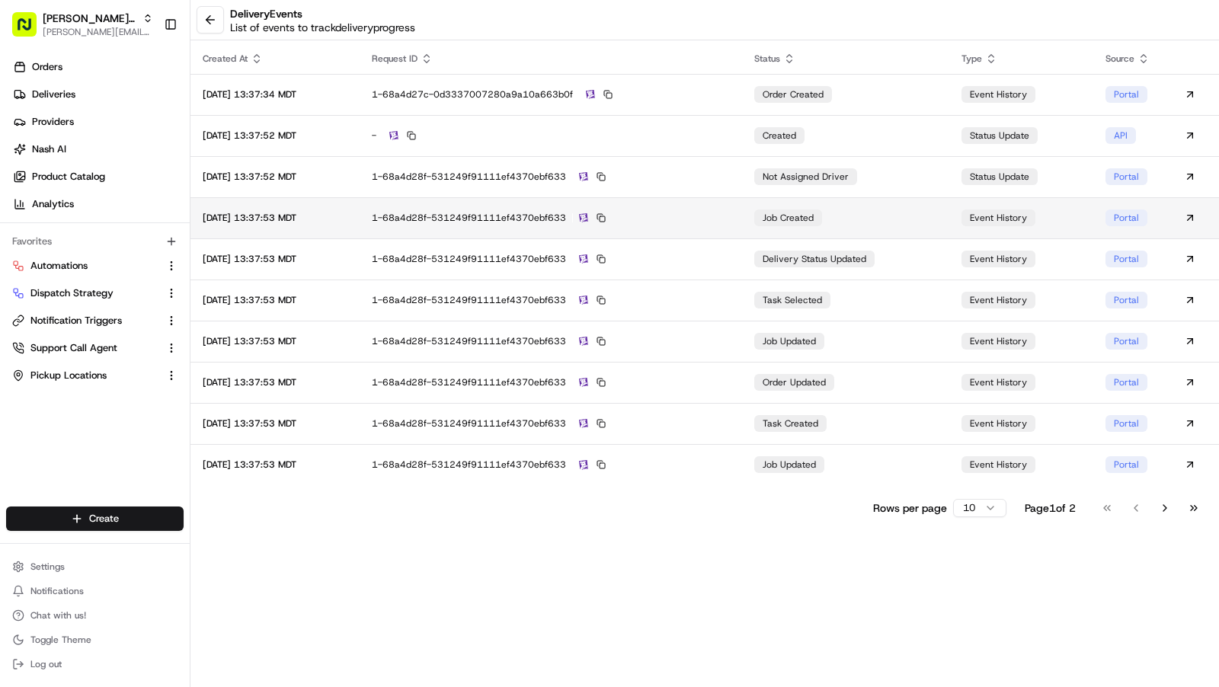
click at [808, 219] on span "job created" at bounding box center [788, 218] width 51 height 12
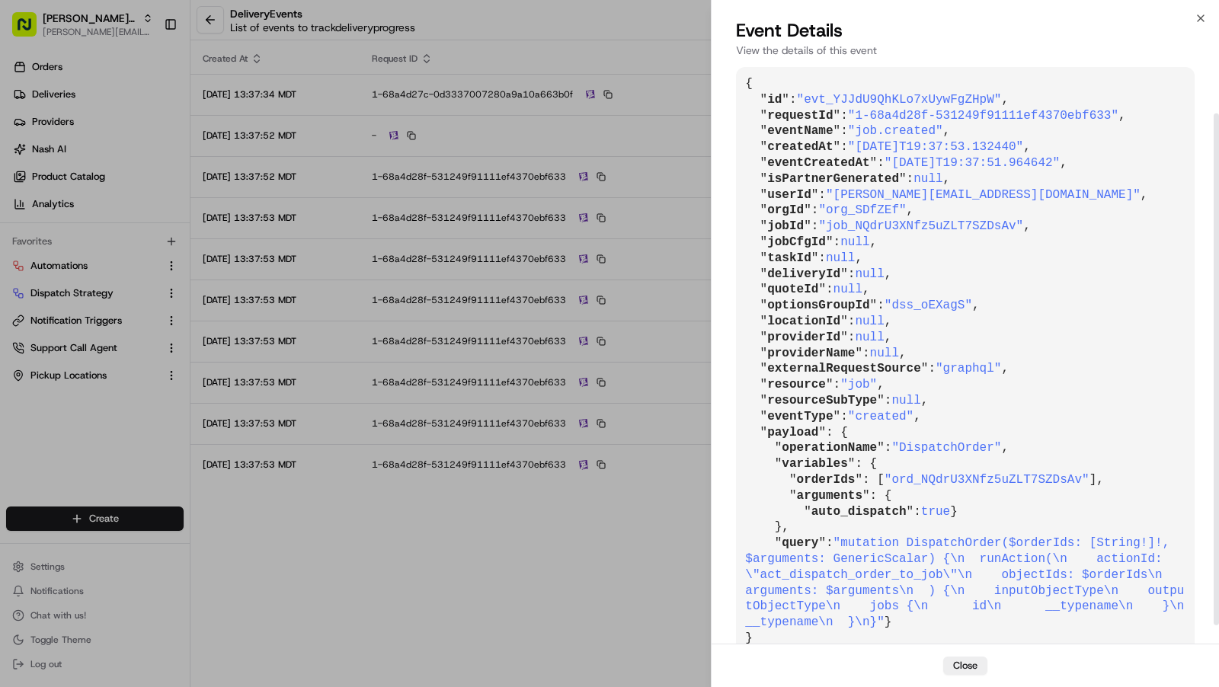
scroll to position [77, 0]
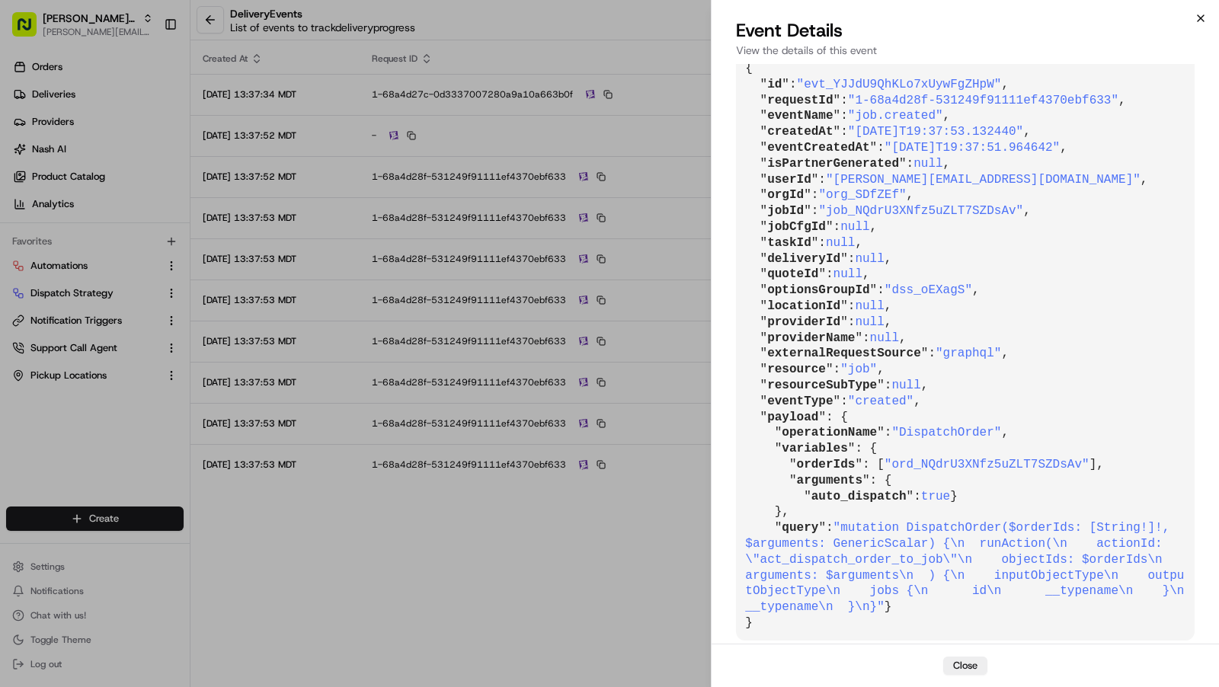
click at [1202, 14] on icon "button" at bounding box center [1201, 18] width 12 height 12
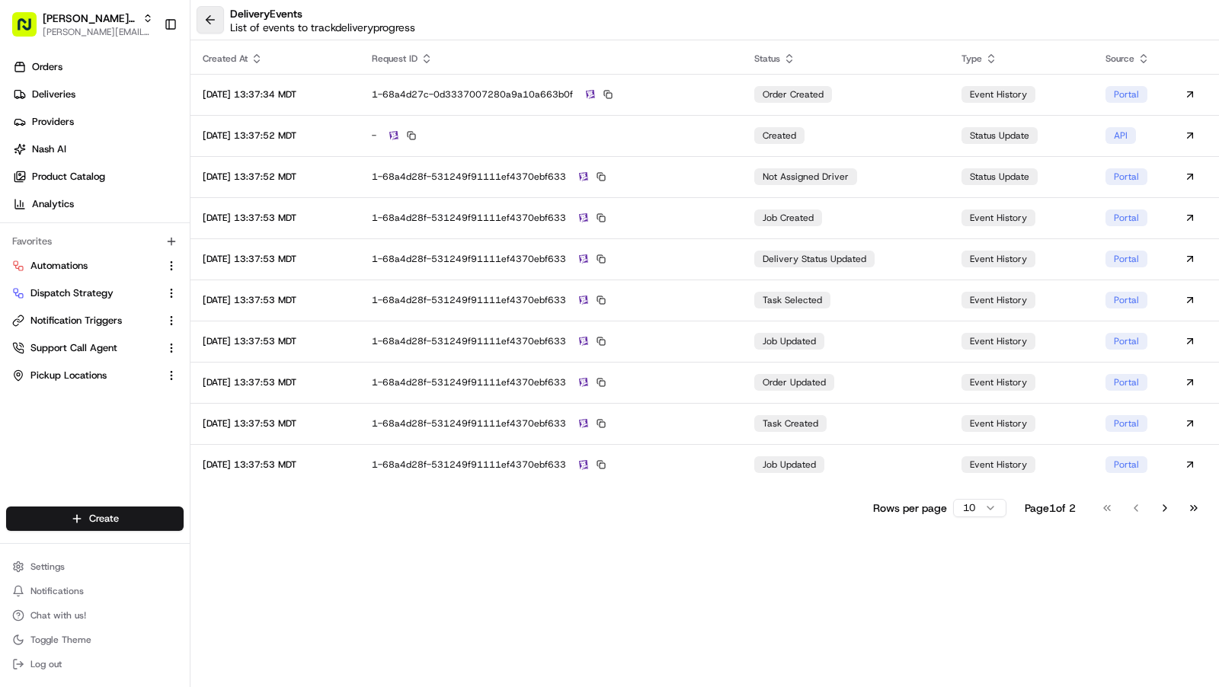
click at [206, 14] on button at bounding box center [210, 19] width 27 height 27
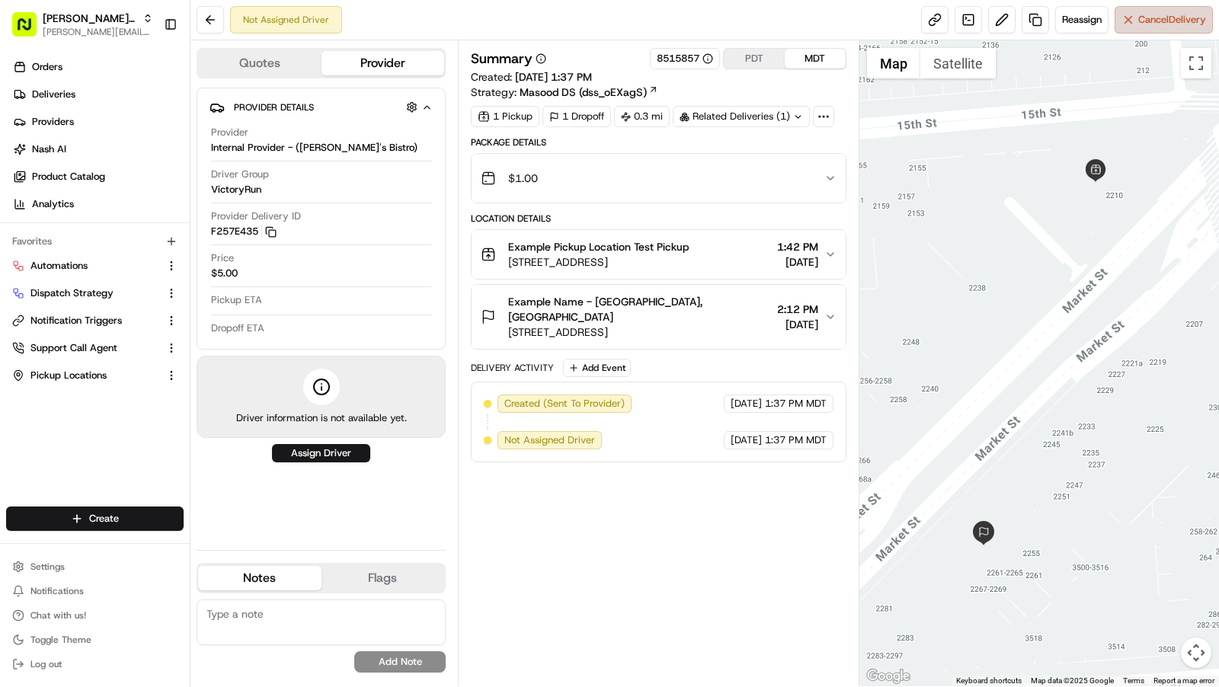
click at [1138, 17] on span "Cancel Delivery" at bounding box center [1172, 20] width 68 height 14
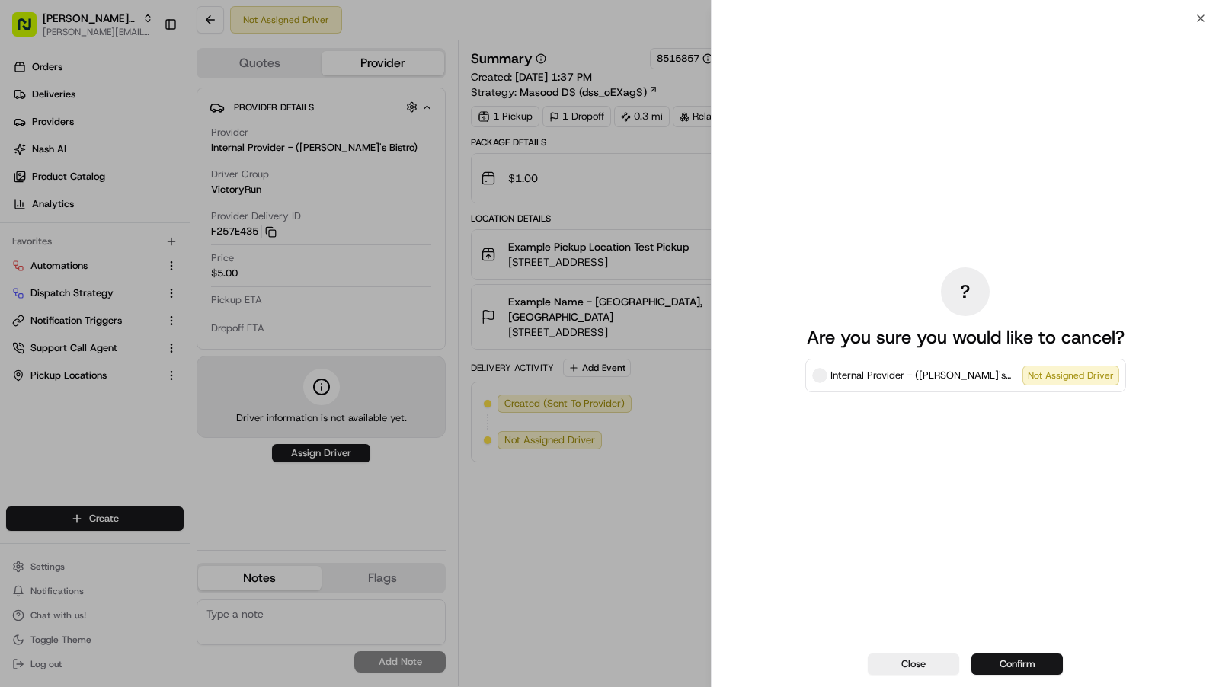
click at [1025, 661] on button "Confirm" at bounding box center [1016, 664] width 91 height 21
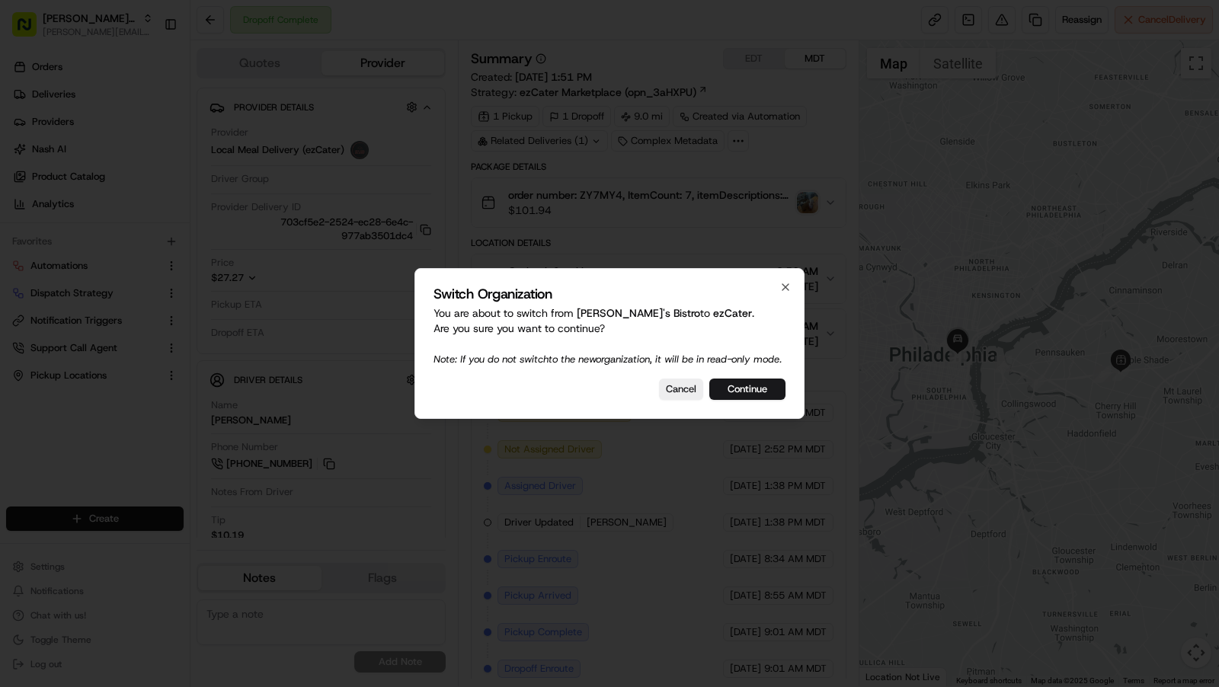
click at [761, 397] on button "Continue" at bounding box center [747, 389] width 76 height 21
